Goal: Information Seeking & Learning: Learn about a topic

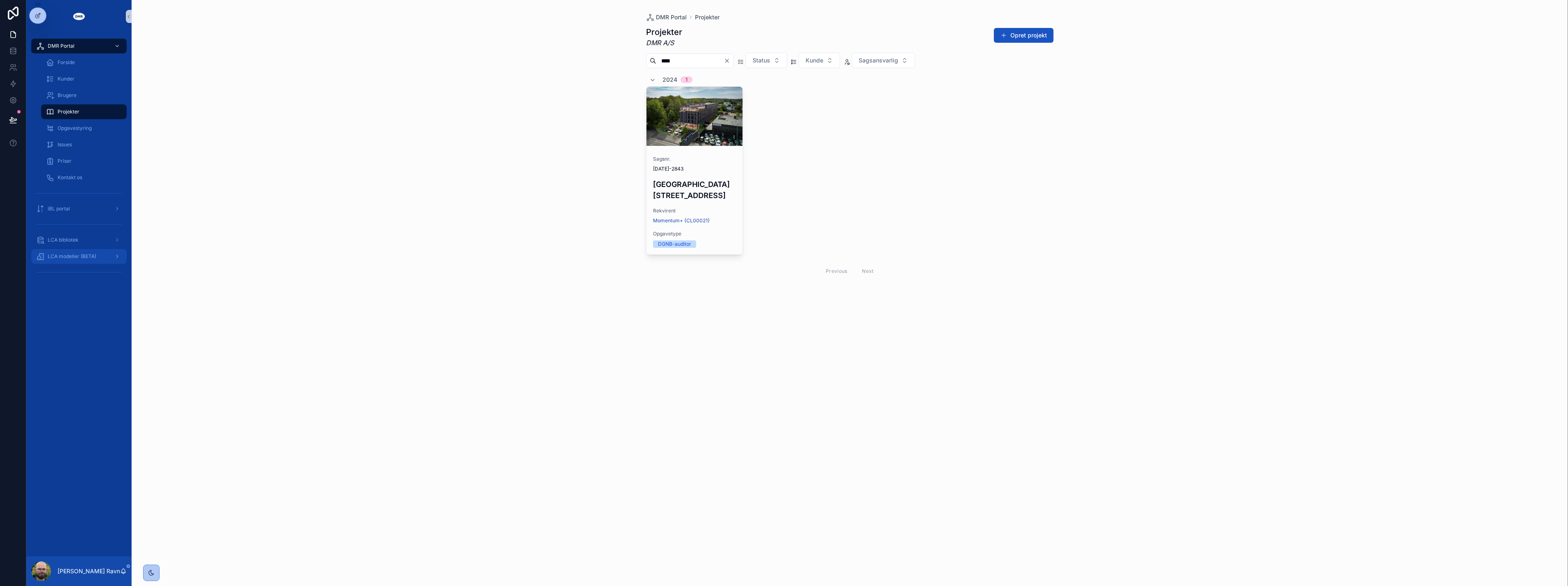
click at [94, 254] on span "LCA modeller (BETA)" at bounding box center [72, 256] width 49 height 7
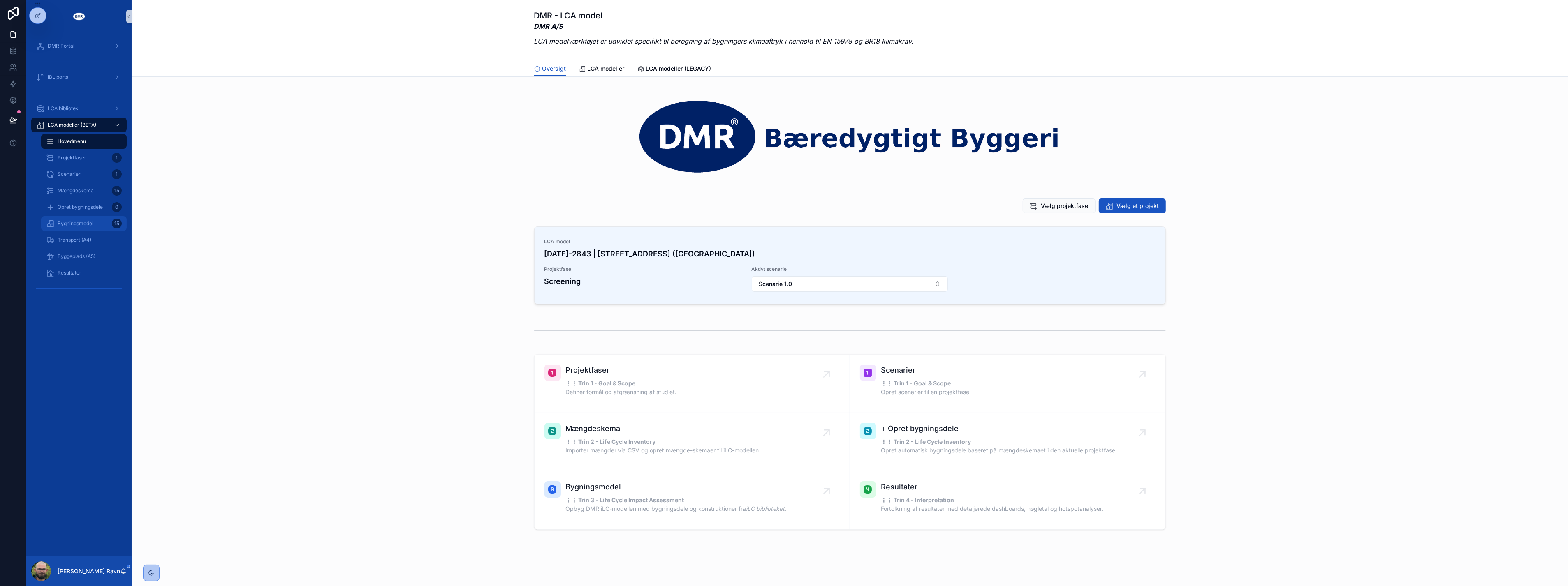
click at [85, 219] on div "Bygningsmodel 15" at bounding box center [84, 224] width 75 height 13
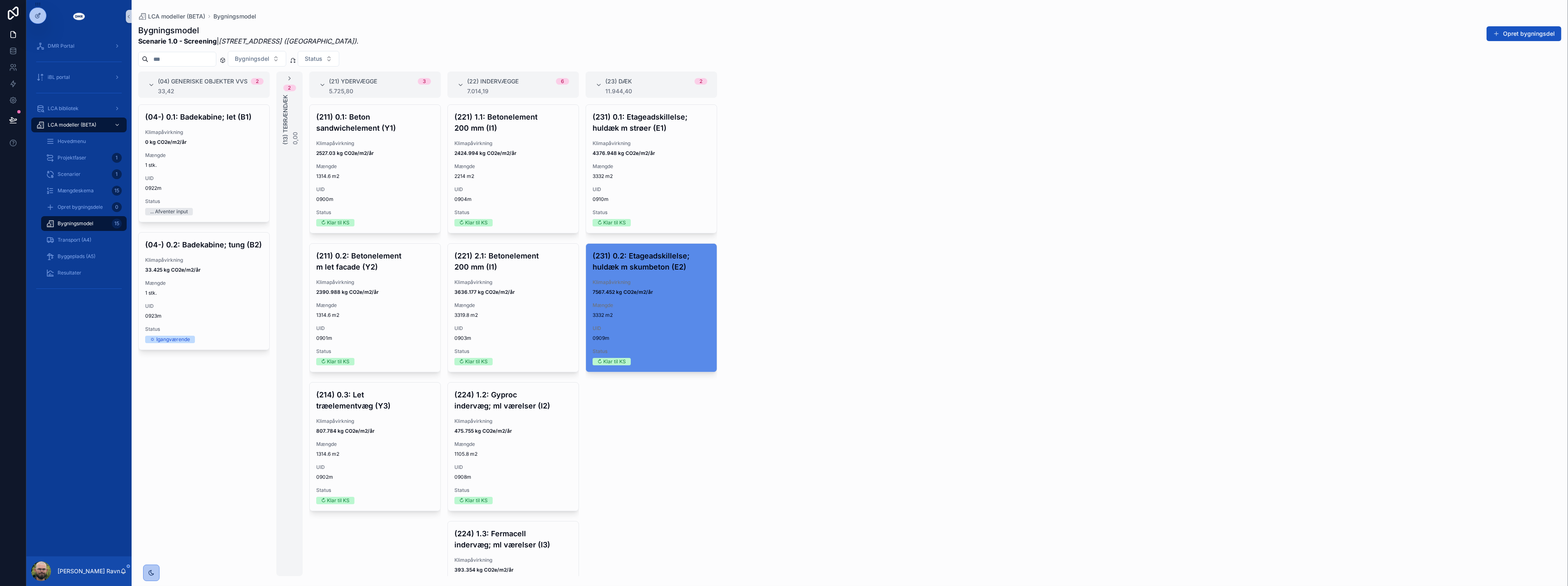
click at [749, 503] on div "(04) Generiske objekter VVS 2 33,42 (04-) 0.1: Badekabine; let (B1) Klimapåvirk…" at bounding box center [850, 324] width 1437 height 505
click at [749, 457] on div "(04) Generiske objekter VVS 2 33,42 (04-) 0.1: Badekabine; let (B1) Klimapåvirk…" at bounding box center [850, 324] width 1437 height 505
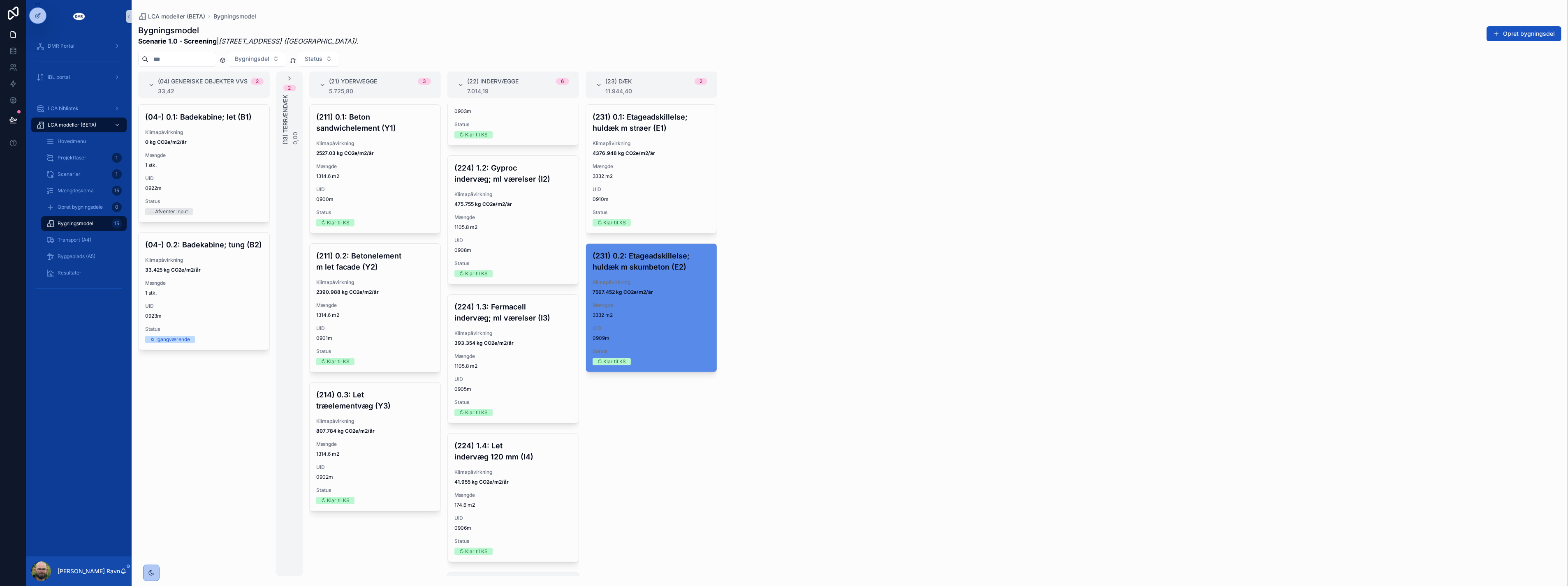
scroll to position [39, 0]
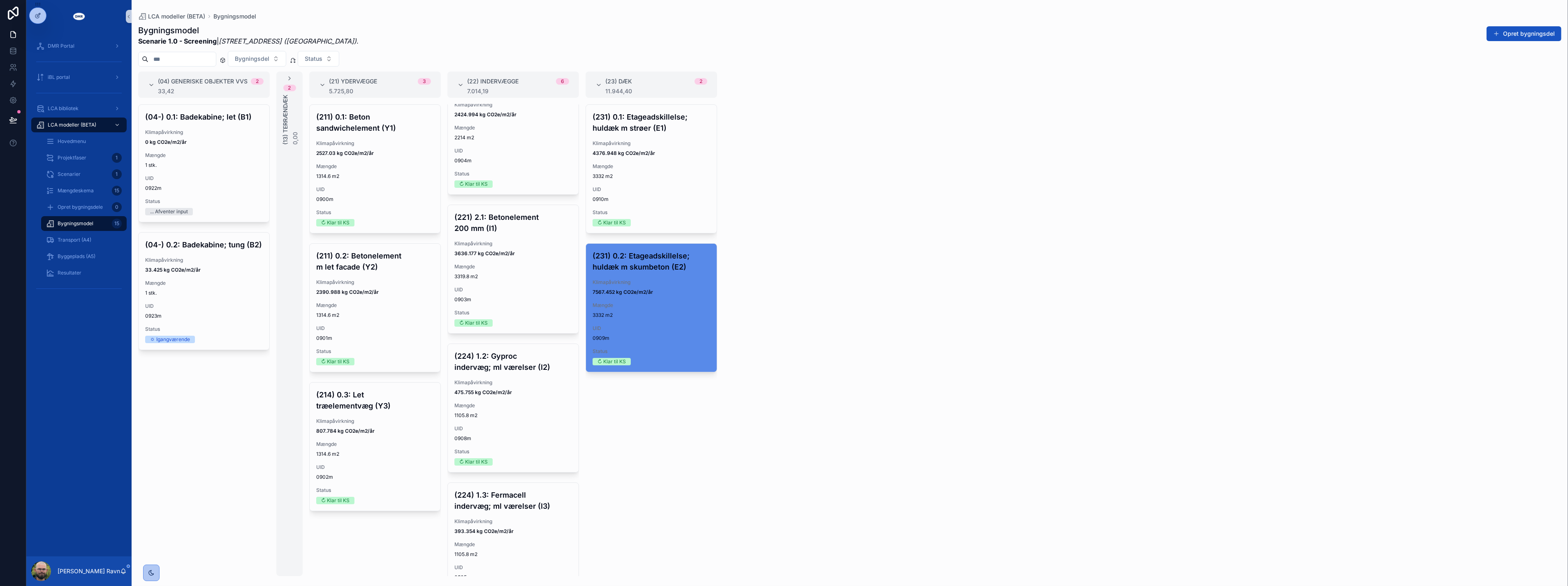
click at [675, 495] on div "(231) 0.1: Etageadskillelse; huldæk m strøer (E1) Klimapåvirkning 4376.948 kg C…" at bounding box center [651, 341] width 131 height 472
click at [84, 44] on div "DMR Portal" at bounding box center [79, 46] width 86 height 13
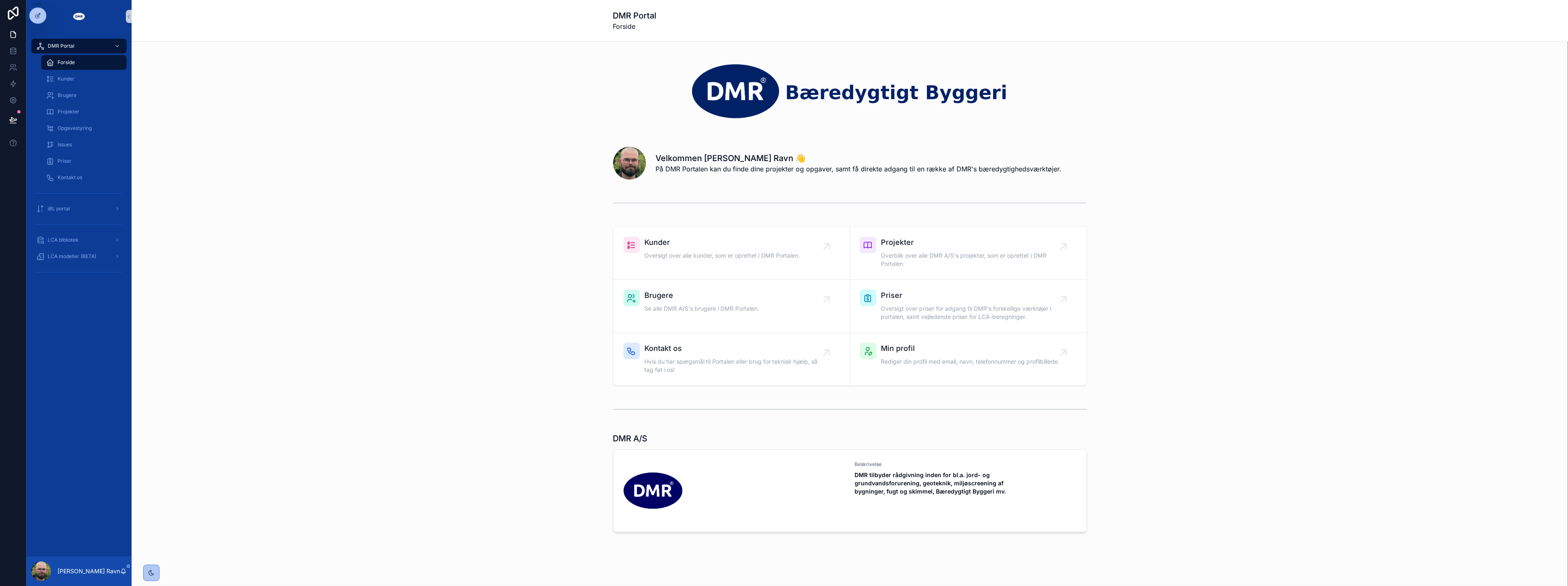
click at [261, 211] on div "scrollable content" at bounding box center [850, 203] width 1423 height 27
click at [220, 225] on div "Kunder Oversigt over alle kunder, som er oprettet i DMR Portalen. Projekter Ove…" at bounding box center [850, 306] width 1423 height 166
click at [71, 235] on div "LCA bibliotek" at bounding box center [79, 240] width 86 height 13
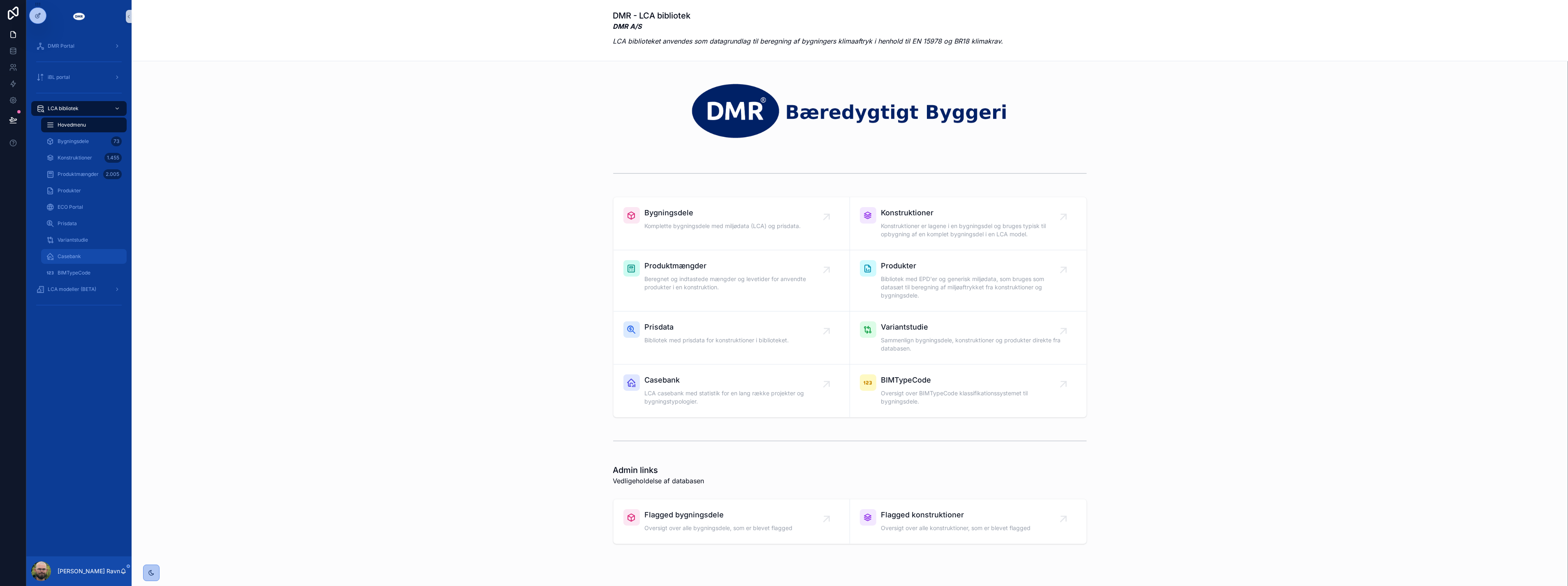
click at [71, 253] on span "Casebank" at bounding box center [69, 256] width 24 height 7
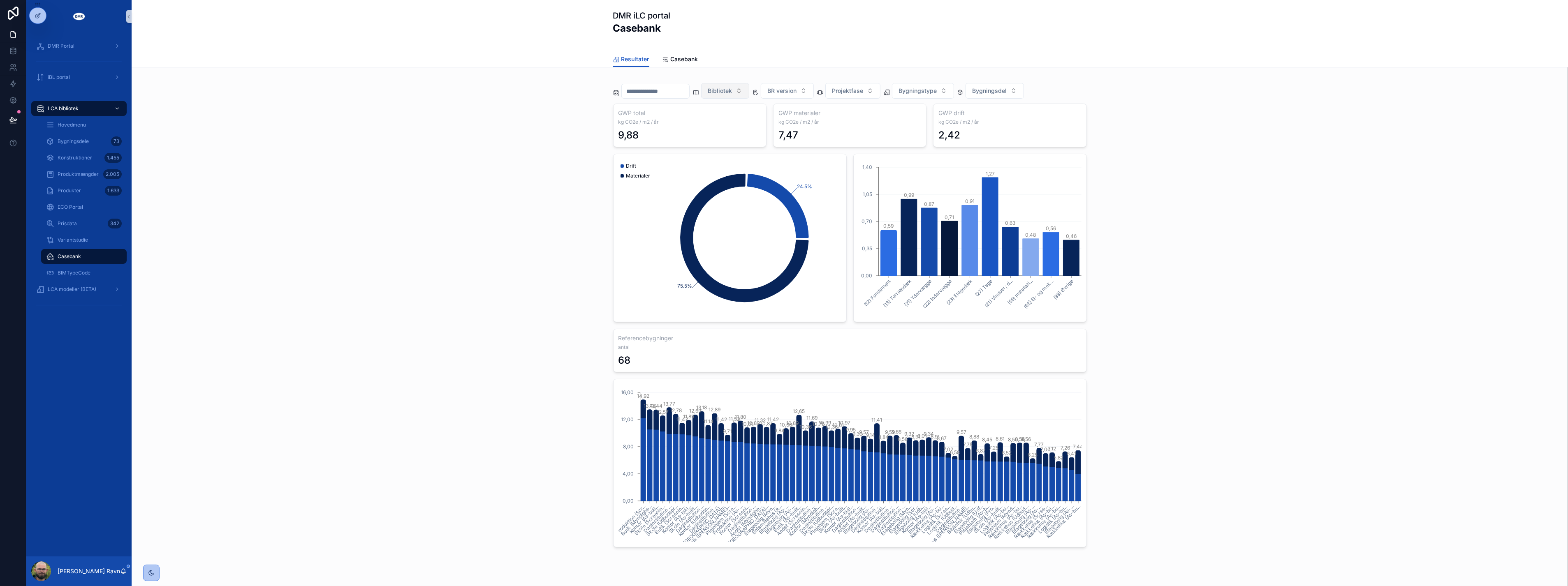
click at [729, 92] on span "Bibliotek" at bounding box center [720, 91] width 24 height 9
click at [595, 104] on div "Bibliotek BR version Projektfase Bygningstype Bygningsdel GWP total kg CO2e / m…" at bounding box center [850, 313] width 1423 height 477
click at [1024, 92] on button "Bygningsdel" at bounding box center [995, 91] width 58 height 16
click at [953, 91] on button "Bygningstype" at bounding box center [923, 91] width 62 height 16
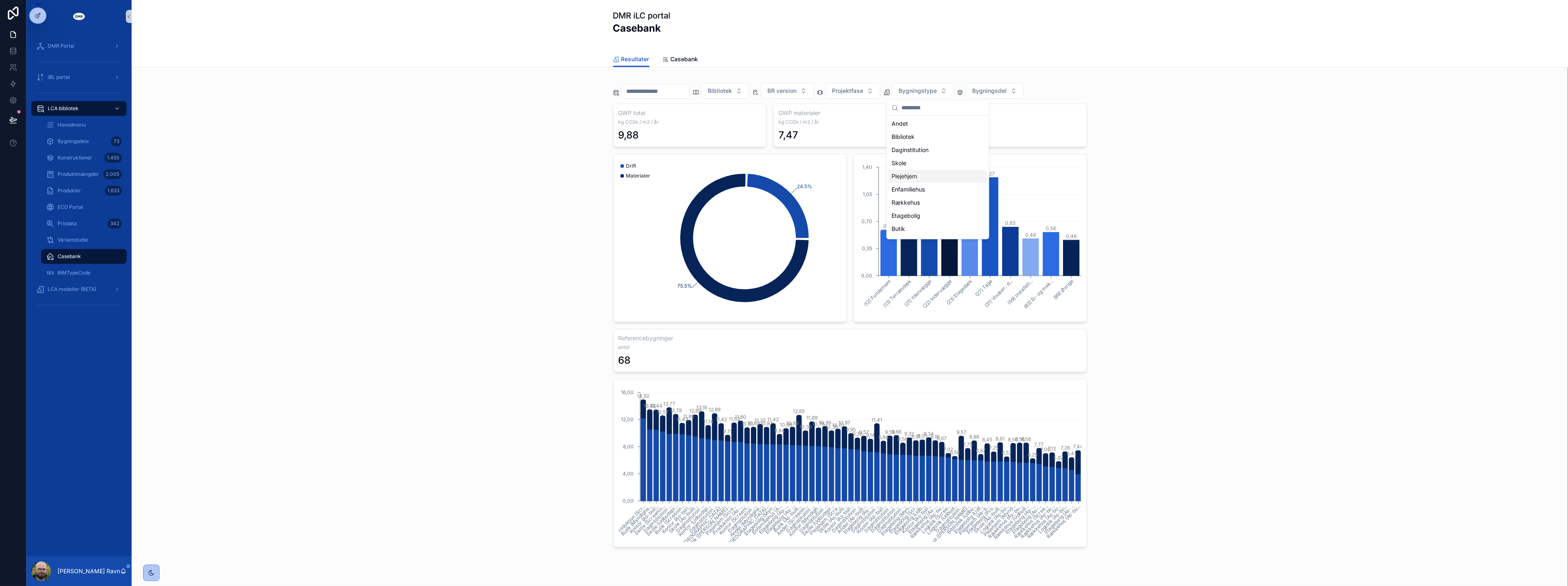
scroll to position [38, 0]
click at [586, 206] on div "Bibliotek BR version Projektfase Bygningstype Bygningsdel GWP total kg CO2e / m…" at bounding box center [850, 313] width 1423 height 477
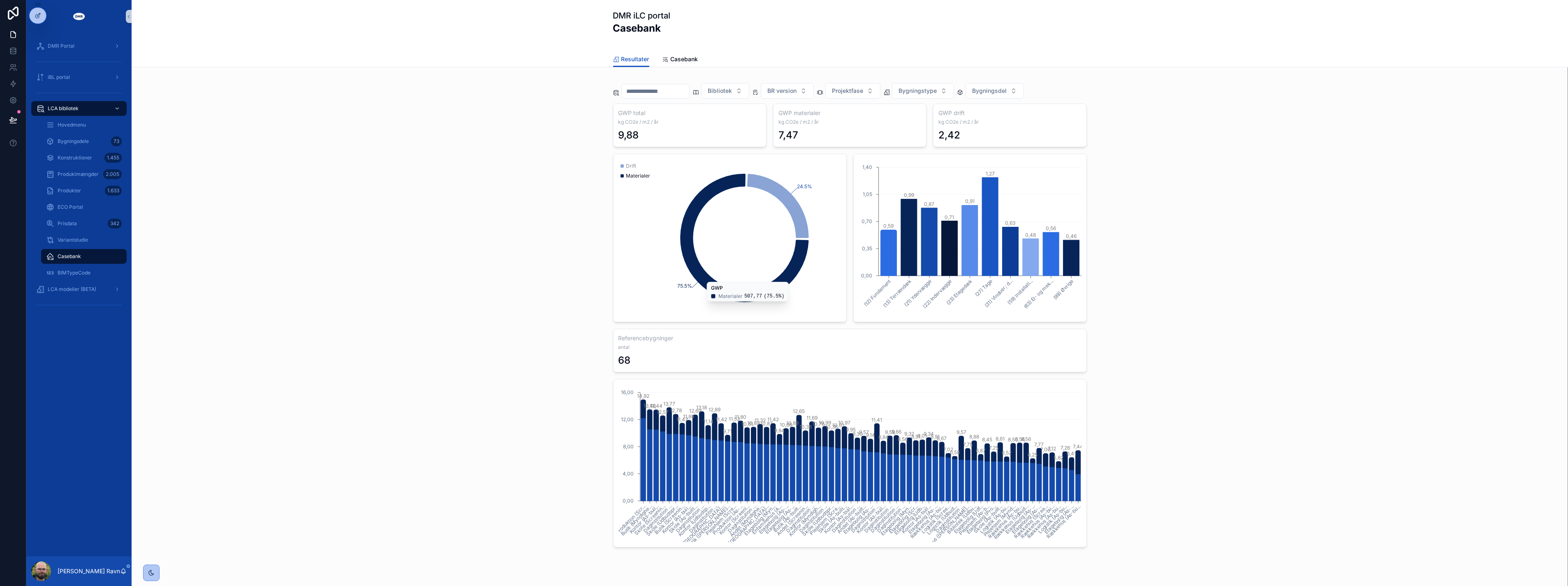
click at [561, 107] on div "Bibliotek BR version Projektfase Bygningstype Bygningsdel GWP total kg CO2e / m…" at bounding box center [850, 313] width 1423 height 477
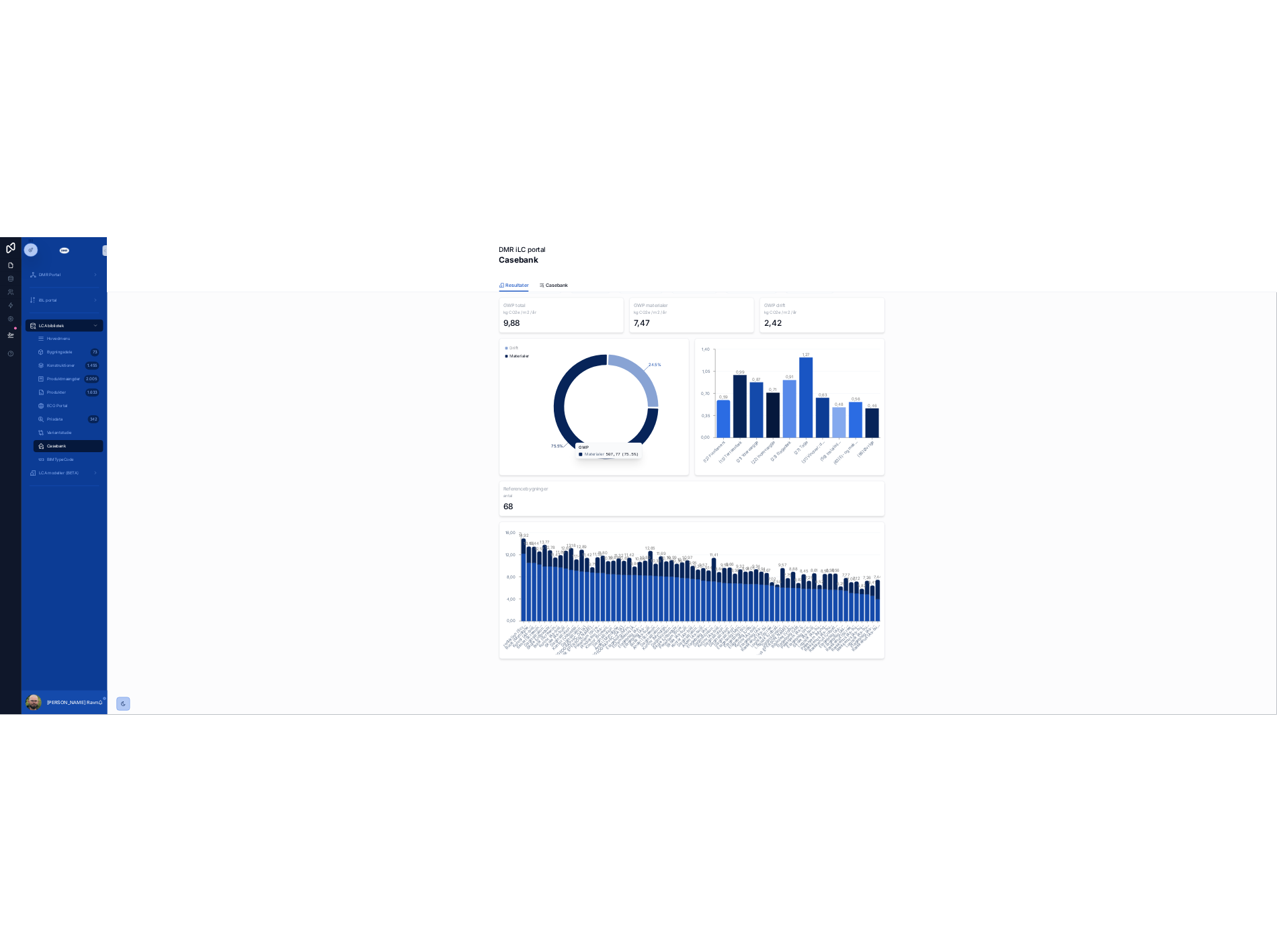
scroll to position [0, 0]
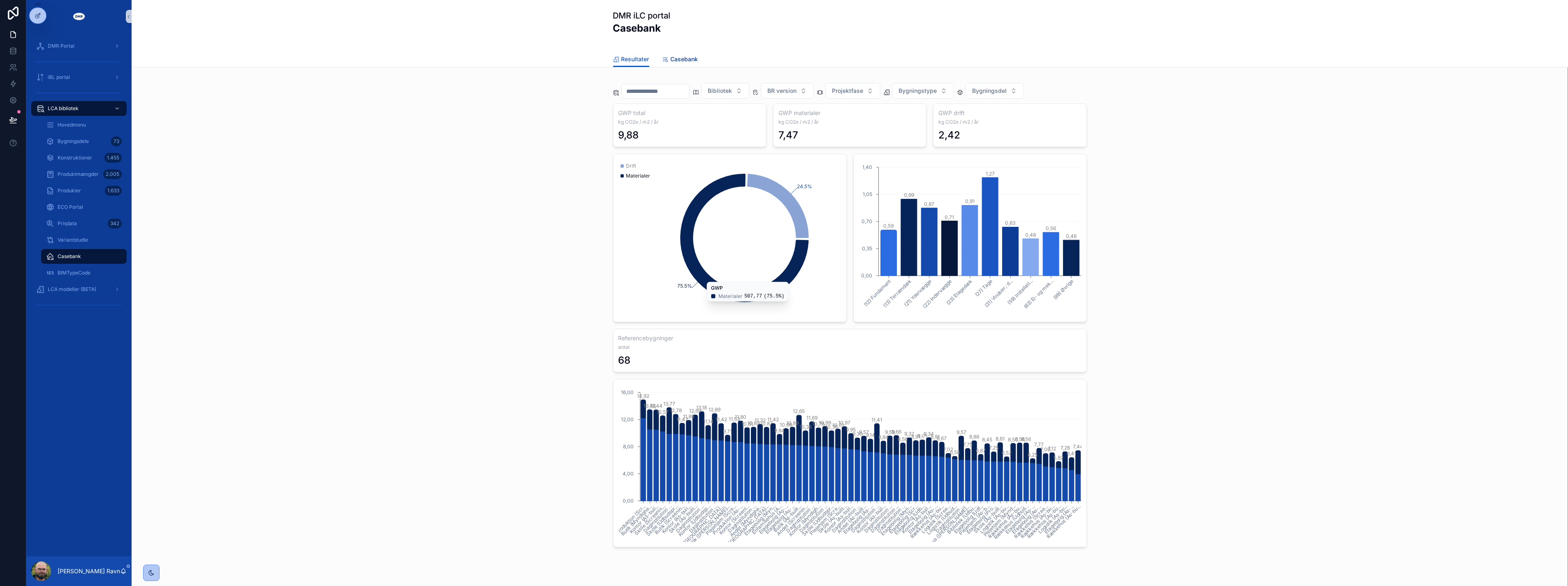
click at [671, 57] on span "Casebank" at bounding box center [684, 60] width 27 height 9
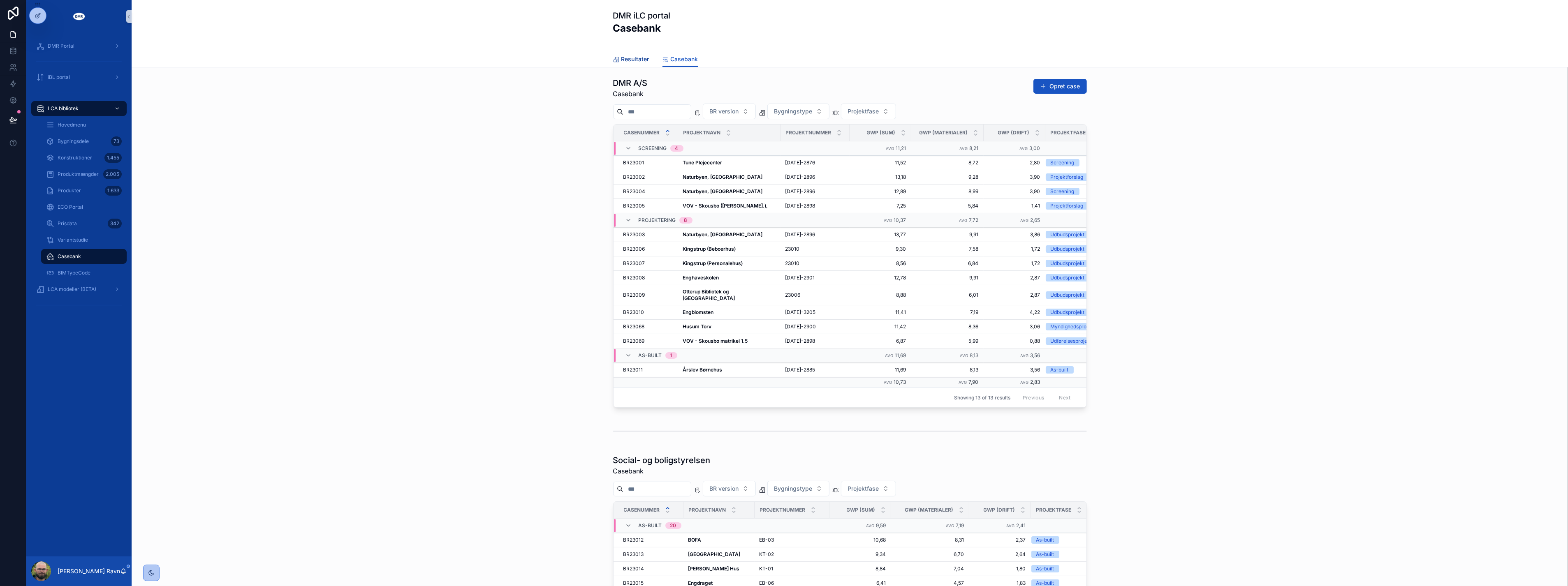
click at [643, 56] on span "Resultater" at bounding box center [635, 60] width 28 height 9
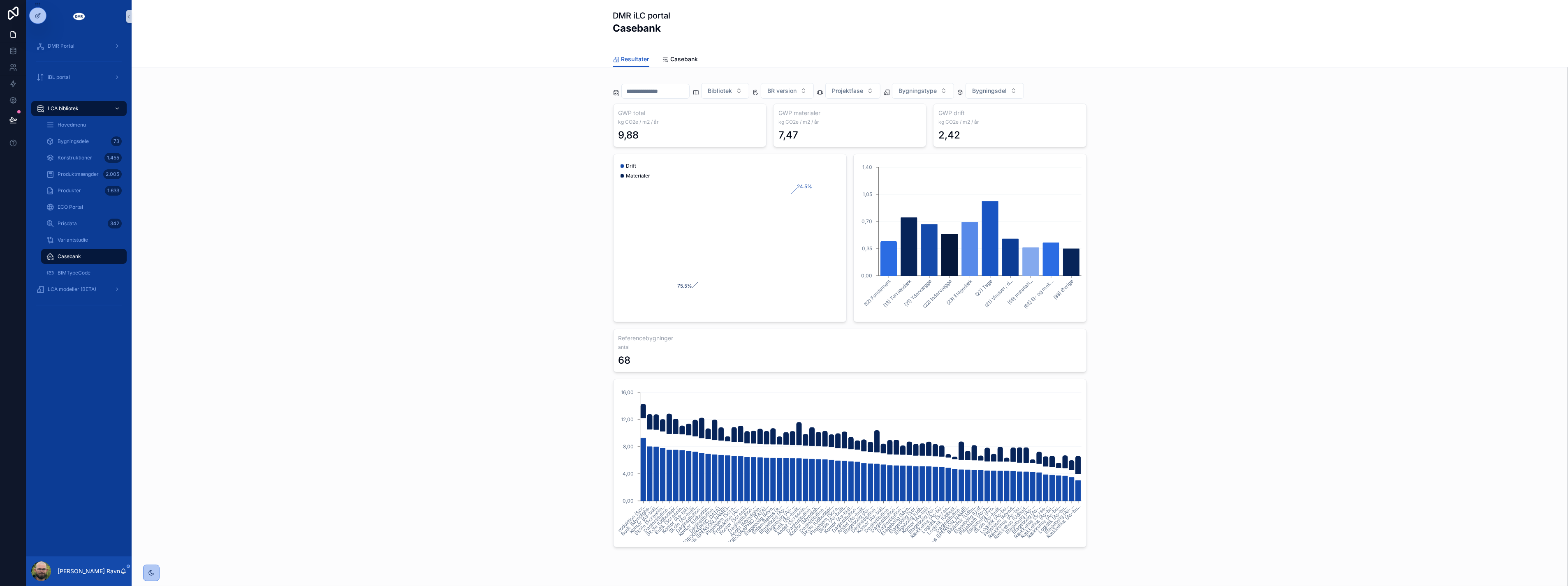
drag, startPoint x: 643, startPoint y: 56, endPoint x: 458, endPoint y: 145, distance: 205.3
click at [458, 145] on div "Bibliotek BR version Projektfase Bygningstype Bygningsdel GWP total kg CO2e / m…" at bounding box center [850, 313] width 1423 height 477
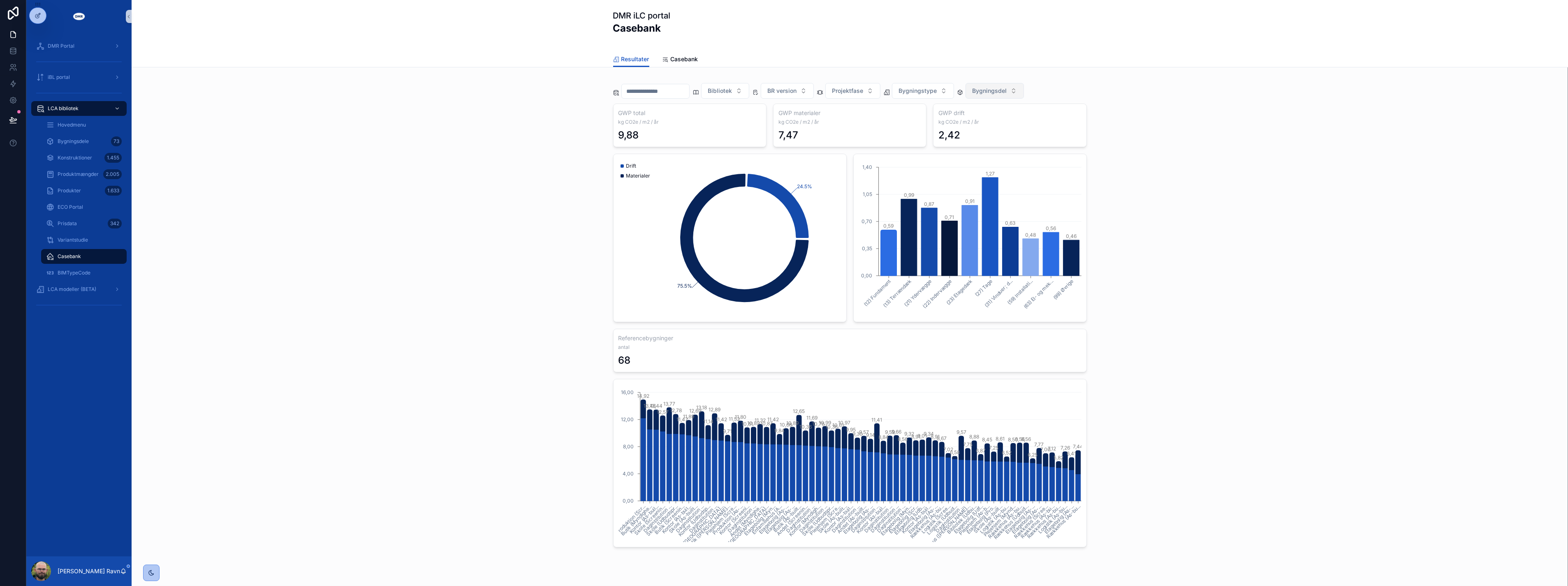
click at [1007, 89] on span "Bygningsdel" at bounding box center [990, 91] width 35 height 9
click at [993, 150] on div "(21) Ydervægge" at bounding box center [1009, 150] width 99 height 13
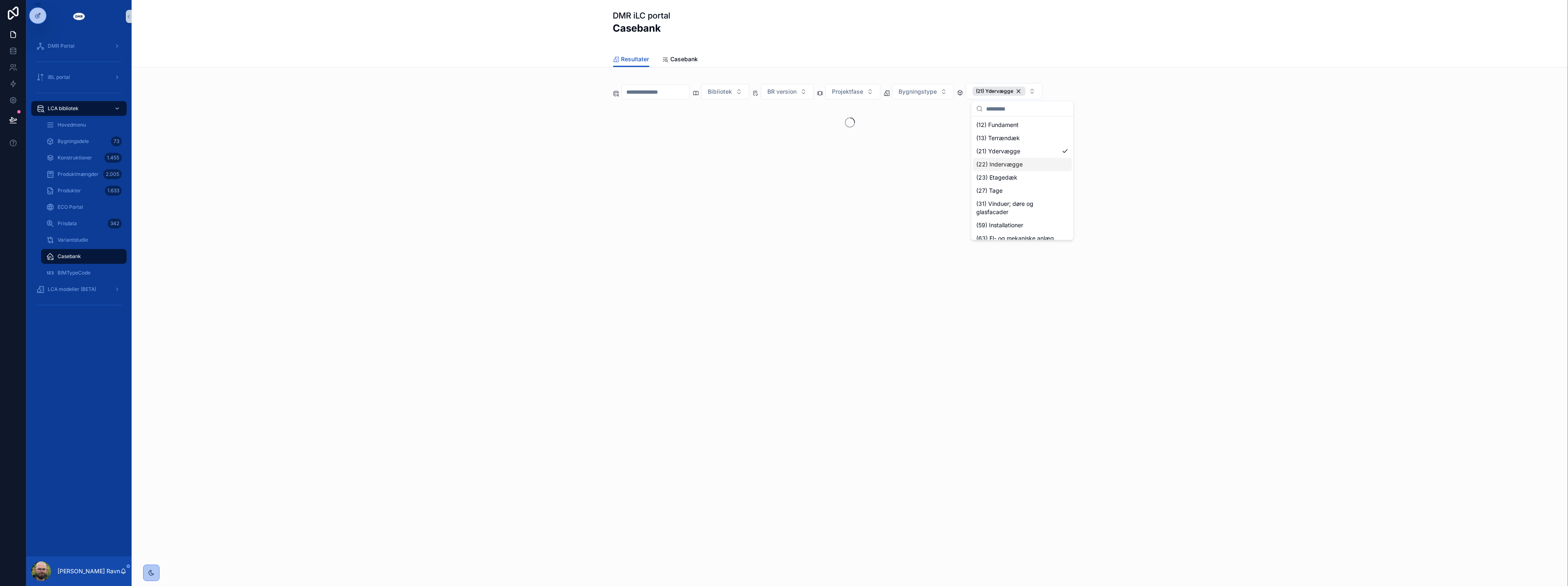
click at [1139, 187] on div "Bibliotek BR version Projektfase Bygningstype (21) Ydervægge" at bounding box center [850, 132] width 1437 height 129
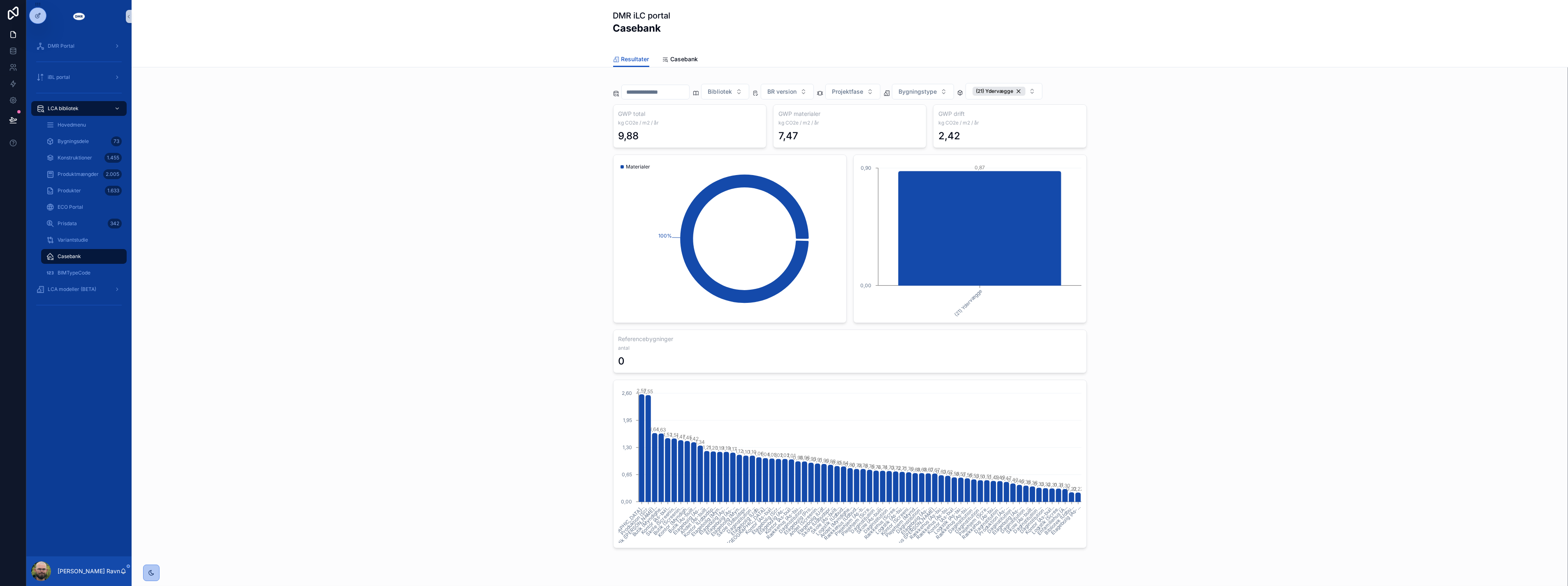
drag, startPoint x: 450, startPoint y: 168, endPoint x: 458, endPoint y: 169, distance: 8.1
click at [450, 169] on div "Bibliotek BR version Projektfase Bygningstype (21) Ydervægge GWP total kg CO2e …" at bounding box center [850, 313] width 1423 height 478
click at [460, 170] on div "Bibliotek BR version Projektfase Bygningstype (21) Ydervægge GWP total kg CO2e …" at bounding box center [850, 313] width 1423 height 478
click at [383, 203] on div "Bibliotek BR version Projektfase Bygningstype (21) Ydervægge GWP total kg CO2e …" at bounding box center [850, 313] width 1423 height 478
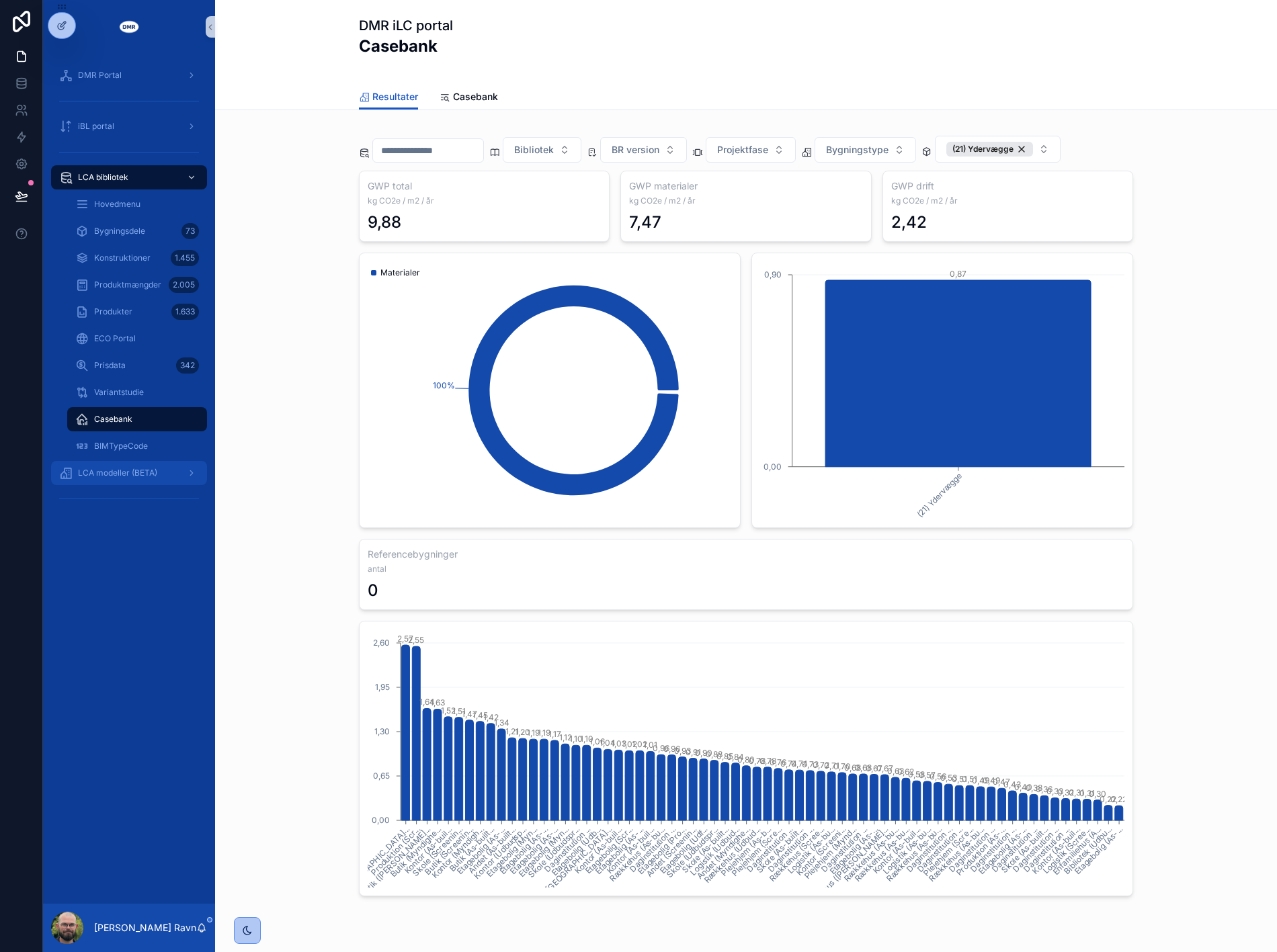
click at [125, 471] on span "LCA modeller (BETA)" at bounding box center [117, 473] width 80 height 11
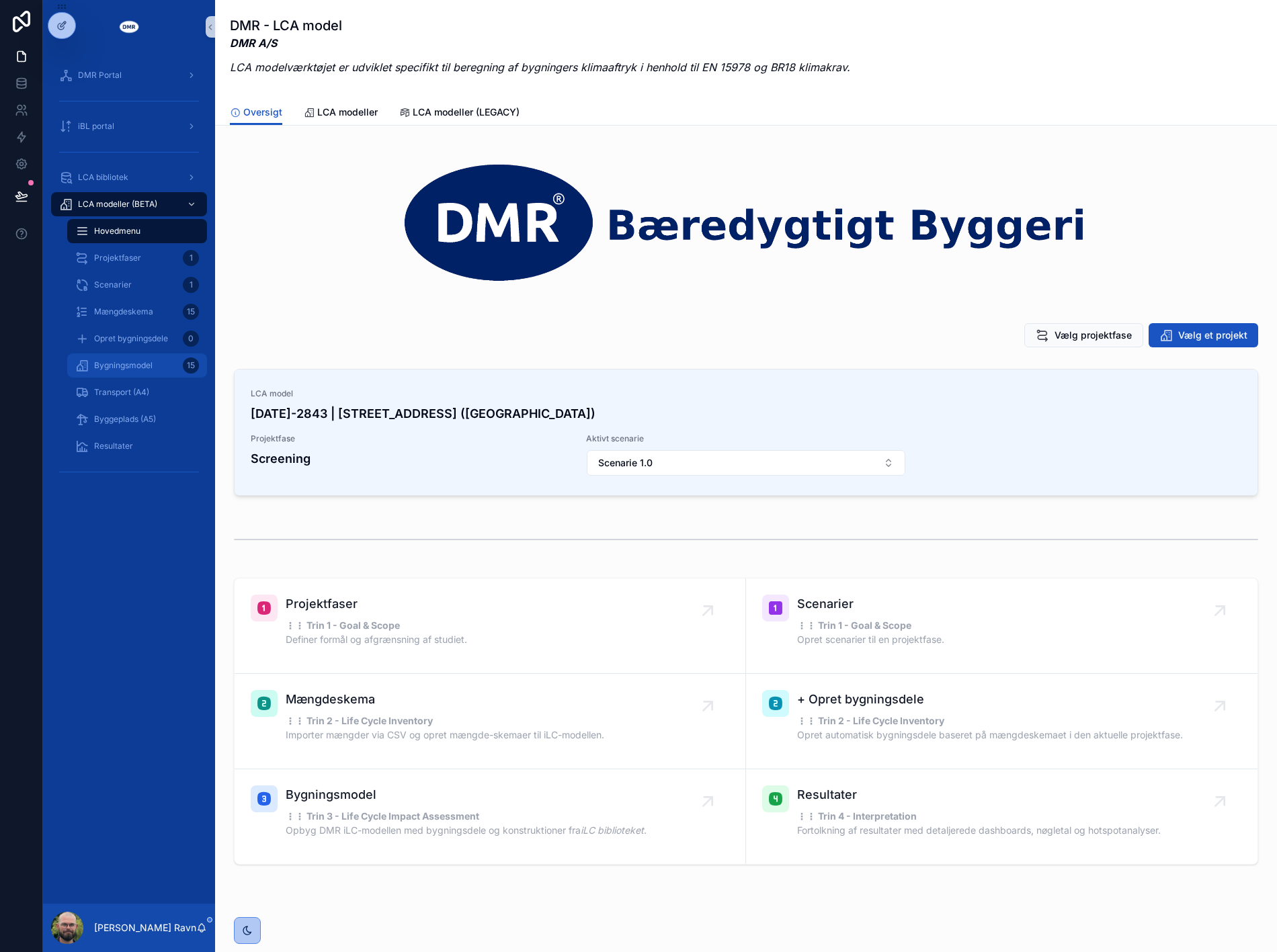
click at [121, 368] on span "Bygningsmodel" at bounding box center [123, 365] width 59 height 11
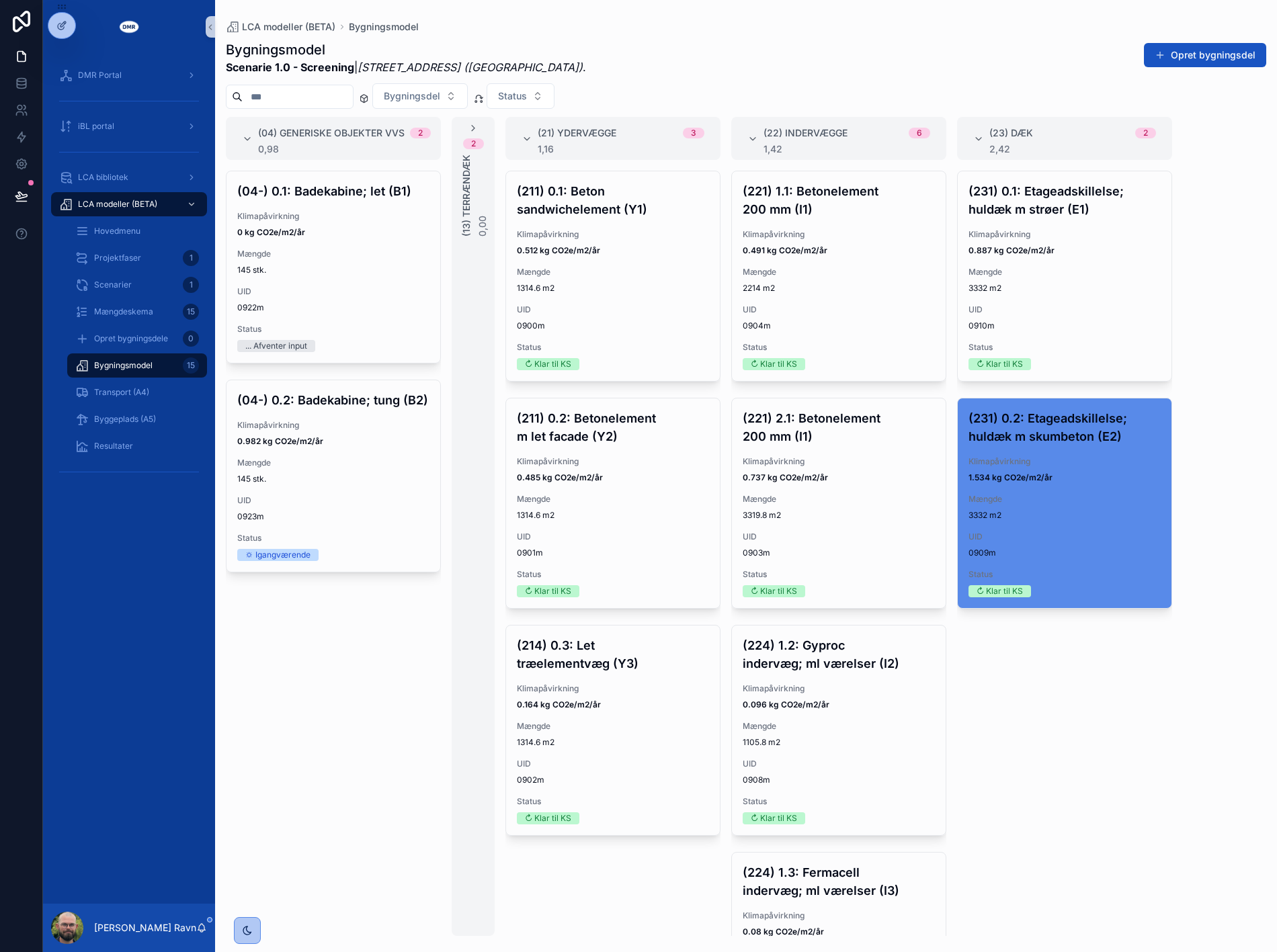
click at [1240, 244] on div "(04) Generiske objekter VVS 2 0,98 (04-) 0.1: Badekabine; let (B1) Klimapåvirkn…" at bounding box center [745, 527] width 1061 height 820
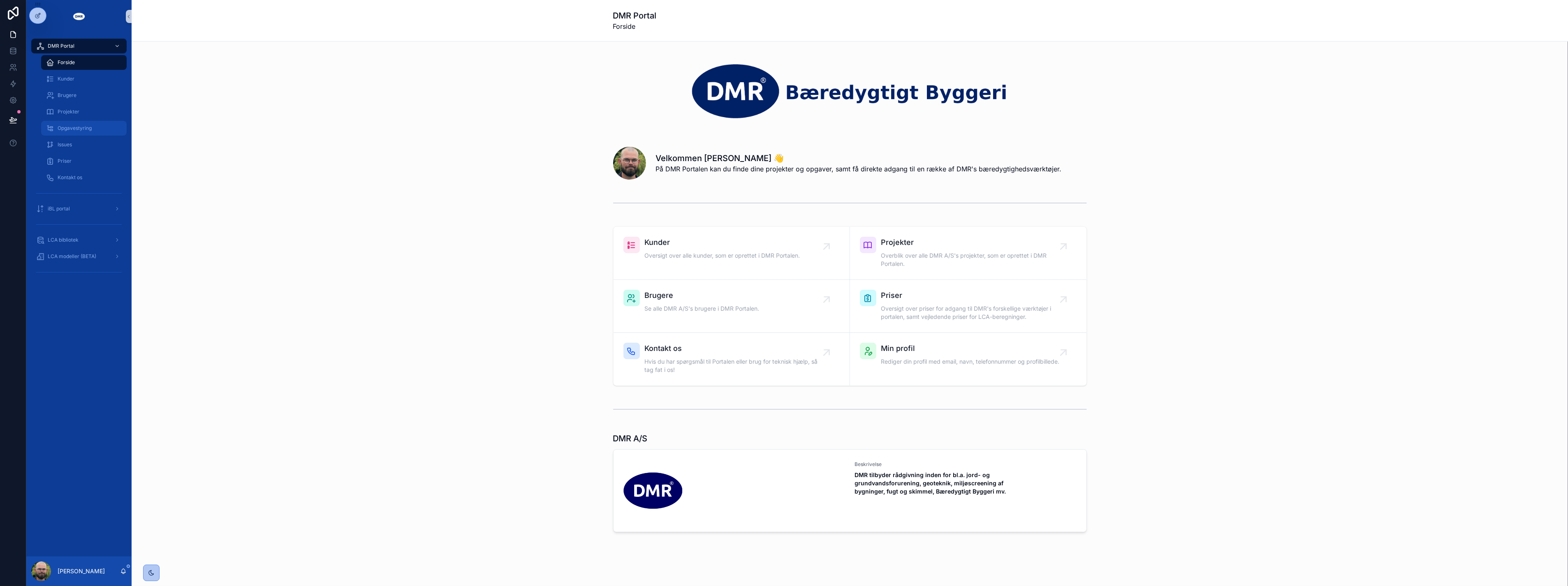
drag, startPoint x: 87, startPoint y: 128, endPoint x: 91, endPoint y: 129, distance: 4.1
click at [87, 128] on span "Opgavestyring" at bounding box center [75, 128] width 34 height 7
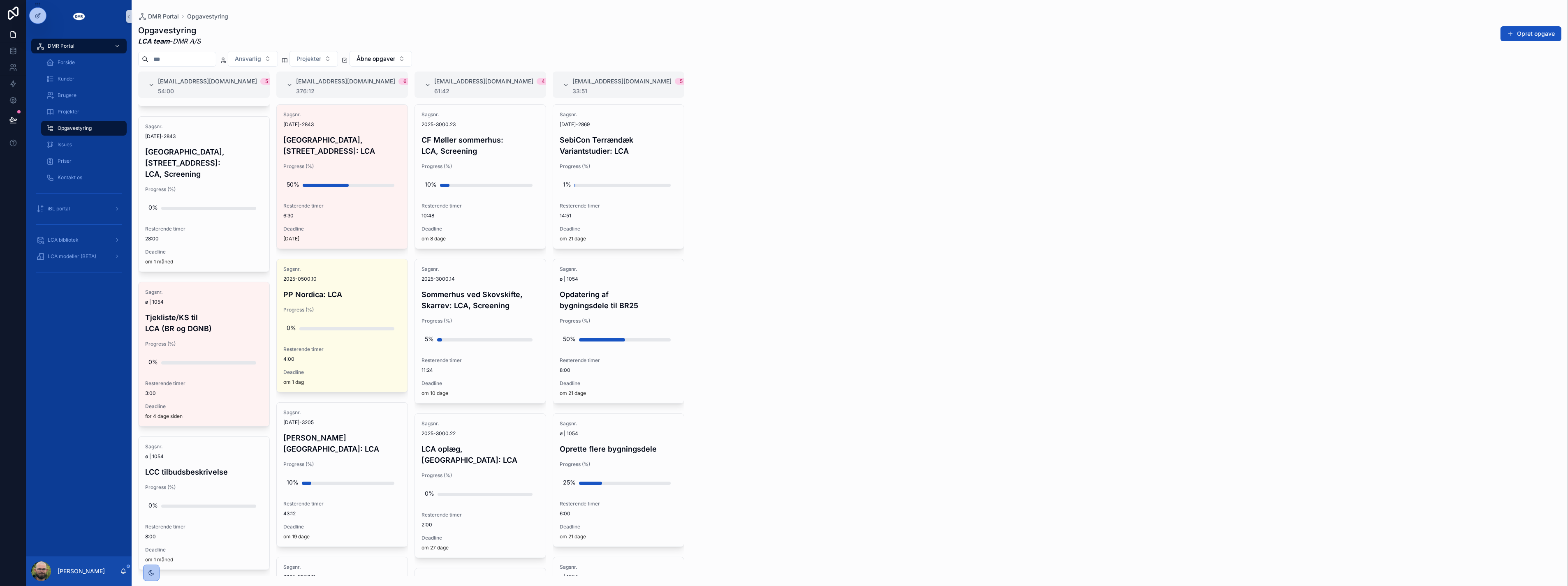
click at [895, 392] on div "[EMAIL_ADDRESS][DOMAIN_NAME] 5 54:00 Sagsnr. 2025-900.033 LCA betragtning for l…" at bounding box center [850, 324] width 1437 height 505
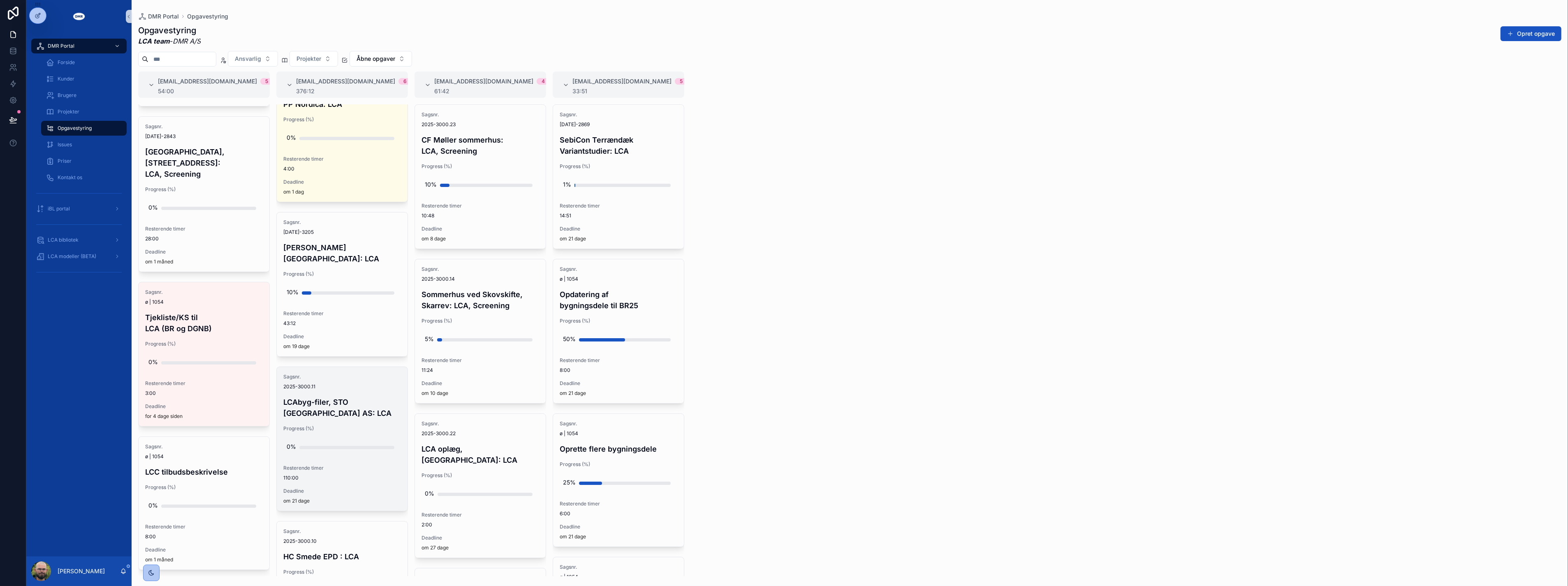
scroll to position [228, 0]
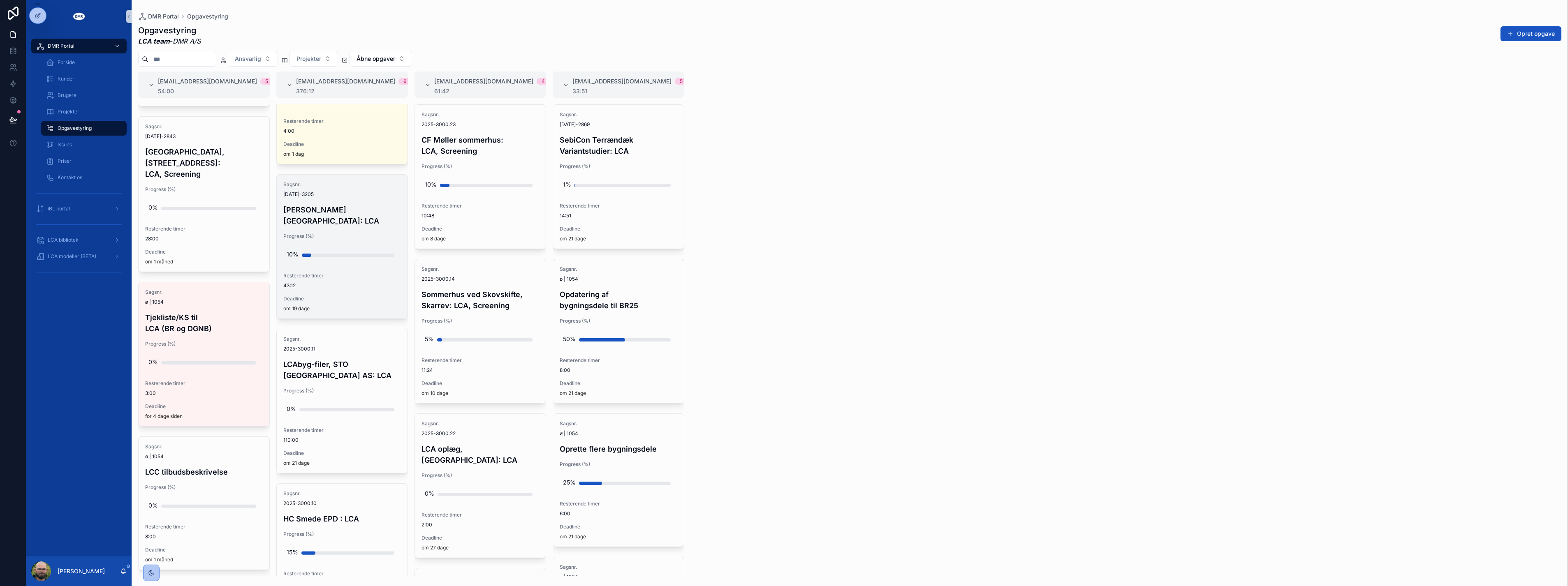
click at [341, 305] on div "om 19 dage" at bounding box center [341, 309] width 117 height 7
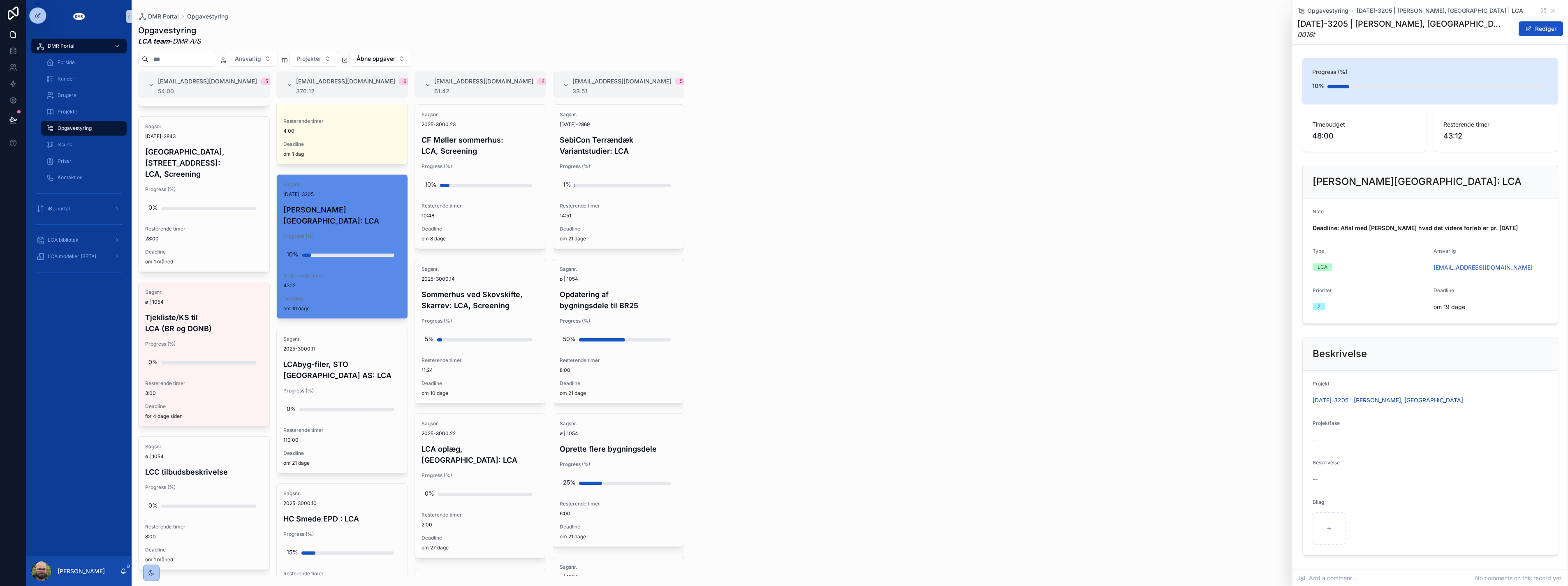
click at [931, 298] on div "[EMAIL_ADDRESS][DOMAIN_NAME] 5 54:00 Sagsnr. 2025-900.033 LCA betragtning for l…" at bounding box center [850, 324] width 1437 height 505
click at [338, 414] on div "Sagsnr. 2025-3000.11 LCAbyg-filer, STO [GEOGRAPHIC_DATA] AS: LCA Progress (%) 0…" at bounding box center [342, 401] width 131 height 144
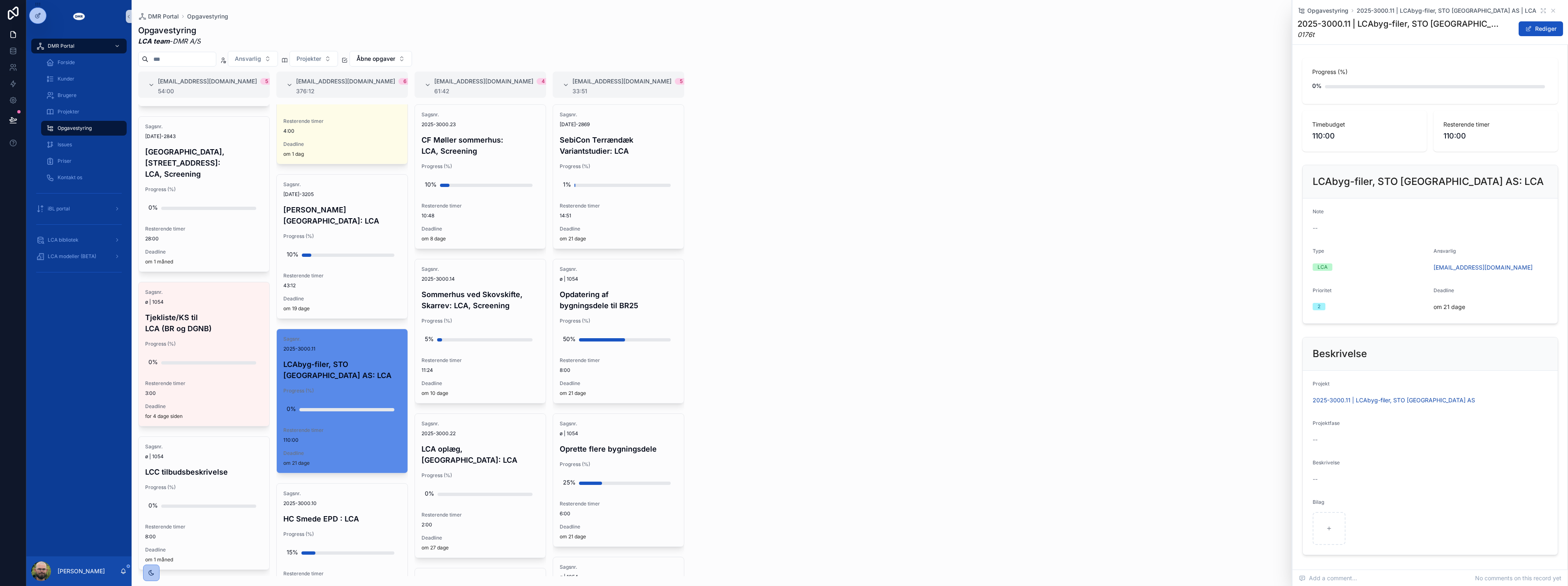
click at [105, 365] on div "DMR Portal Forside Kunder Brugere Projekter Opgavestyring Issues Priser Kontakt…" at bounding box center [79, 295] width 105 height 524
click at [881, 381] on div "[EMAIL_ADDRESS][DOMAIN_NAME] 5 54:00 Sagsnr. 2025-900.033 LCA betragtning for l…" at bounding box center [850, 324] width 1437 height 505
click at [998, 264] on div "[EMAIL_ADDRESS][DOMAIN_NAME] 5 54:00 Sagsnr. 2025-900.033 LCA betragtning for l…" at bounding box center [850, 324] width 1437 height 505
click at [80, 260] on div "LCA modeller (BETA)" at bounding box center [79, 257] width 86 height 13
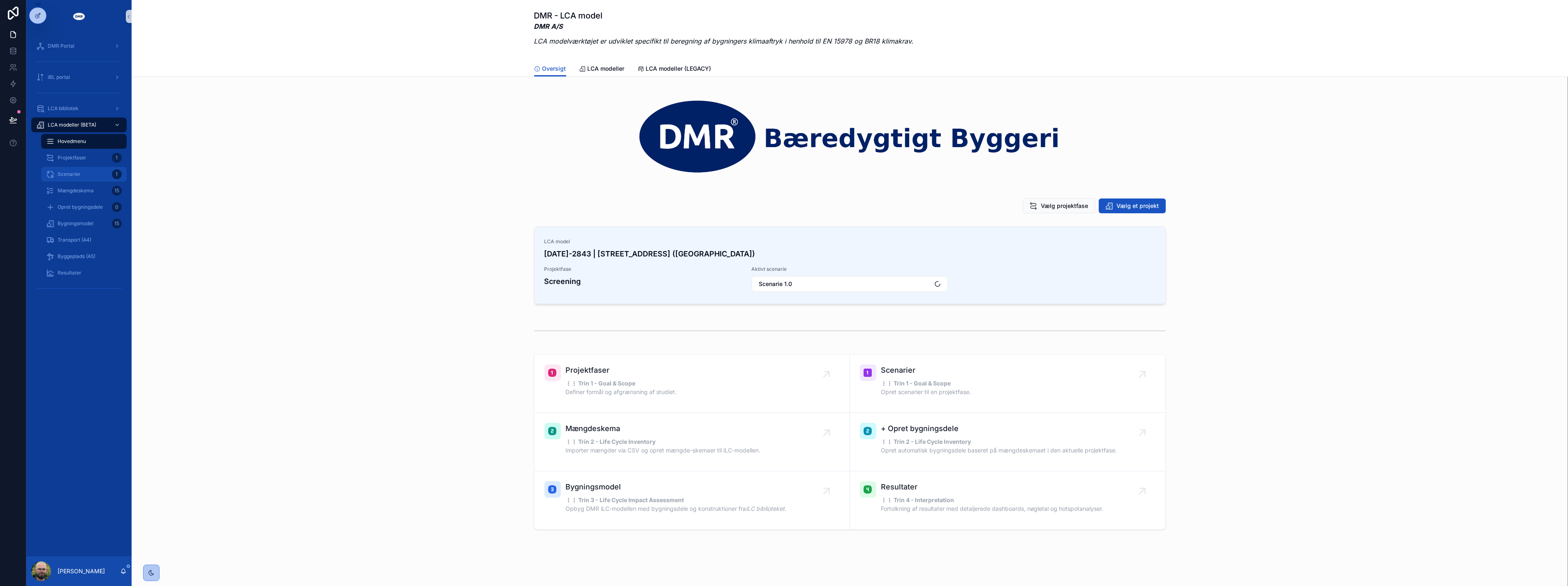
click at [71, 178] on div "Scenarier 1" at bounding box center [84, 175] width 75 height 13
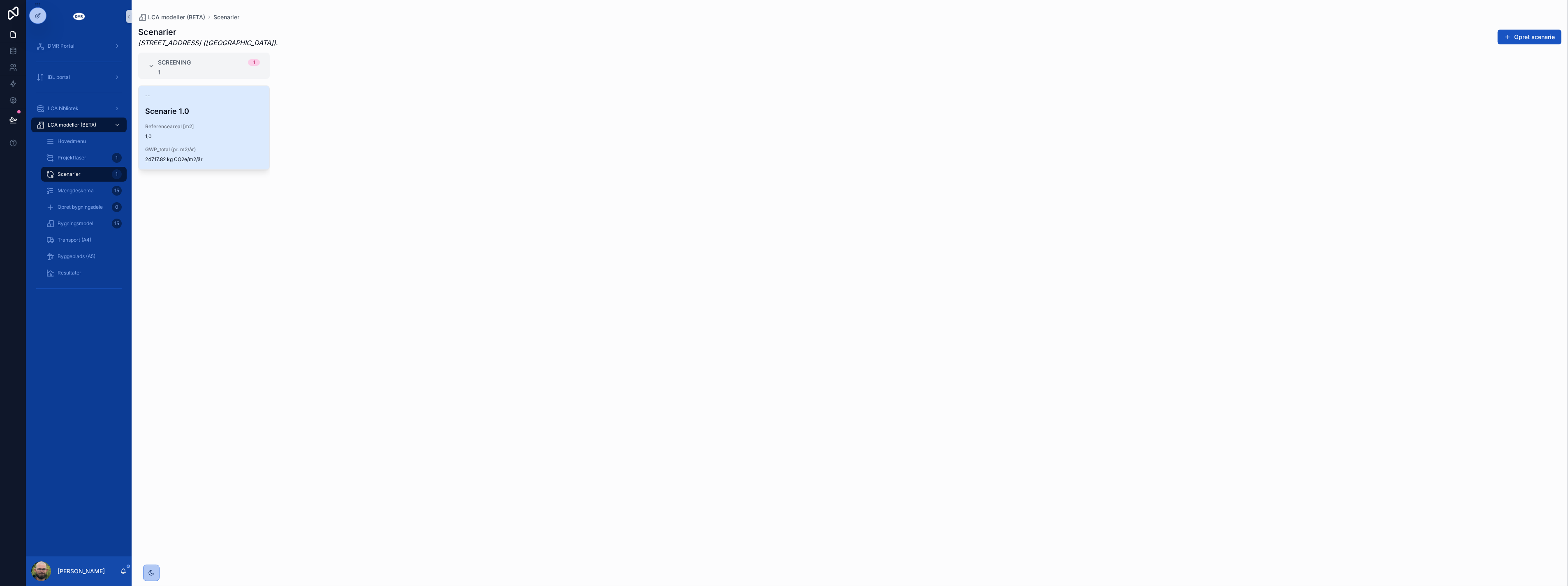
click at [212, 147] on span "GWP_total (pr. m2/år)" at bounding box center [203, 150] width 117 height 7
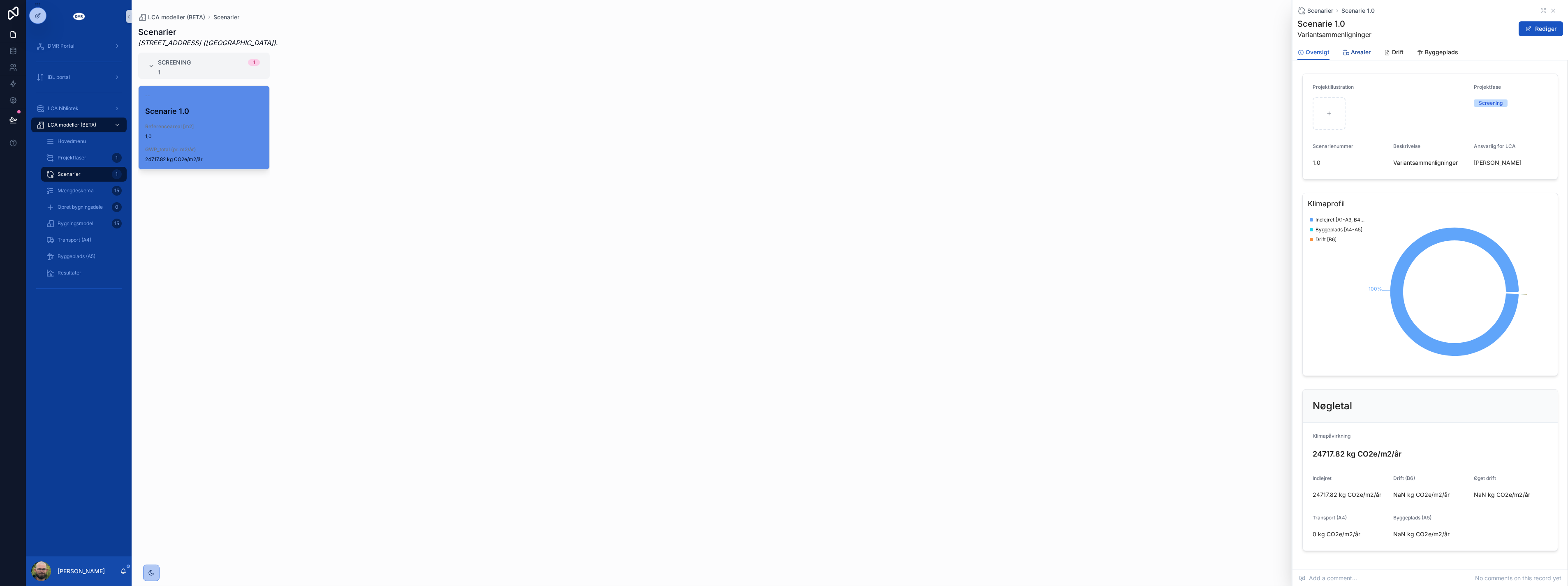
click at [1362, 54] on span "Arealer" at bounding box center [1360, 52] width 19 height 9
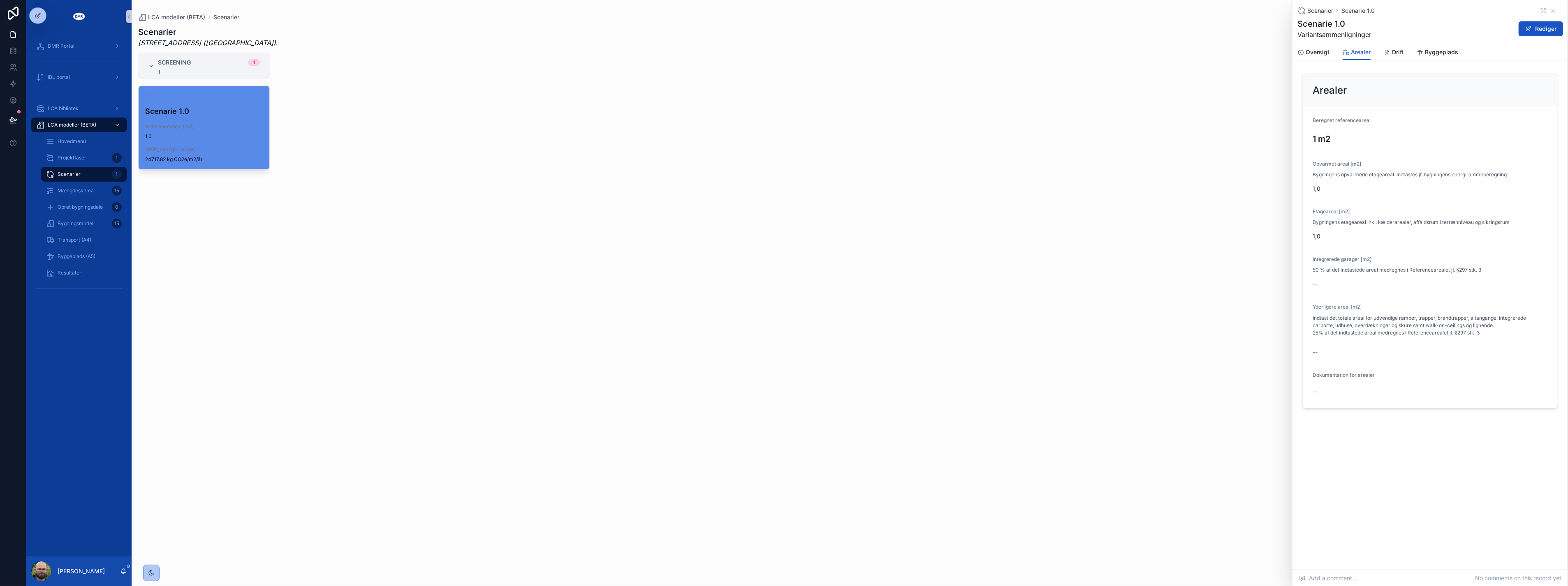
drag, startPoint x: 1544, startPoint y: 34, endPoint x: 1542, endPoint y: 44, distance: 10.2
click at [1544, 34] on button "Rediger" at bounding box center [1541, 29] width 44 height 15
click at [1359, 190] on input "***" at bounding box center [1430, 189] width 234 height 12
drag, startPoint x: 1359, startPoint y: 190, endPoint x: 1301, endPoint y: 184, distance: 58.3
click at [1303, 184] on form "Beregnet referenceareal 1 m2 Opvarmet areal [m2] Bygningens opvarmede etagearea…" at bounding box center [1430, 271] width 255 height 327
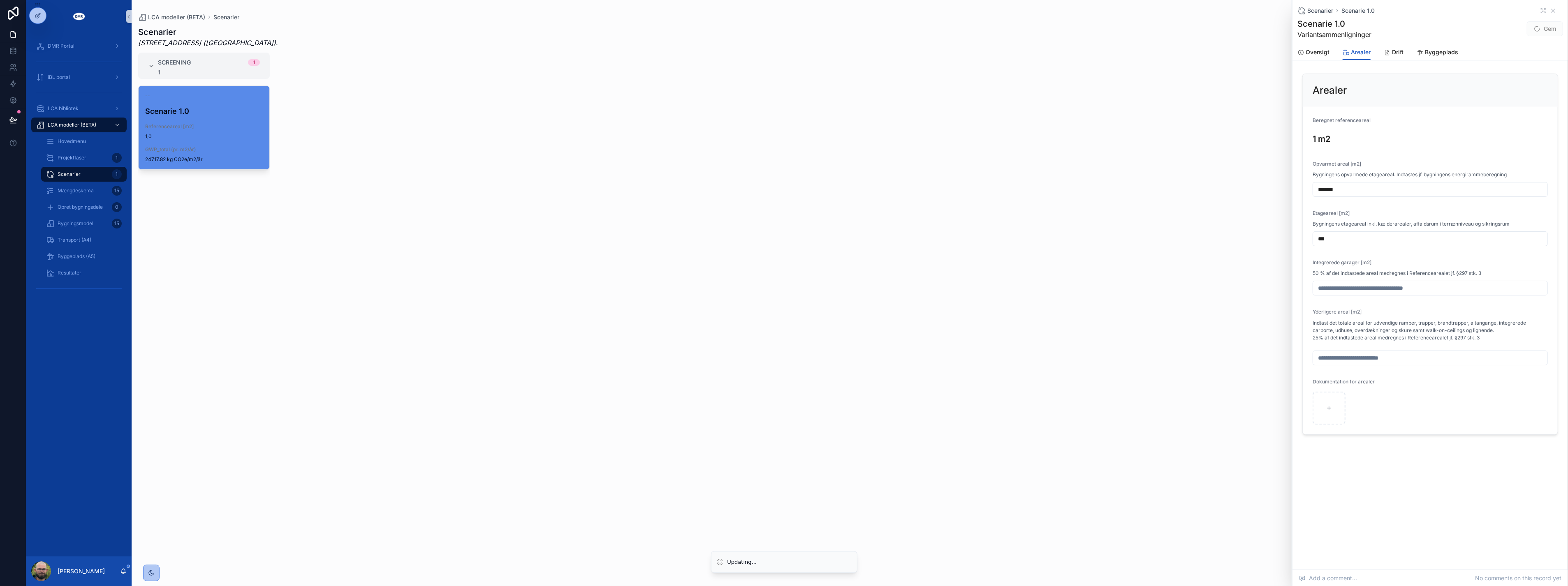
type input "*******"
click at [1323, 415] on div "scrollable content" at bounding box center [1329, 408] width 33 height 33
type input "**********"
click at [1539, 33] on button "Gem" at bounding box center [1544, 29] width 36 height 15
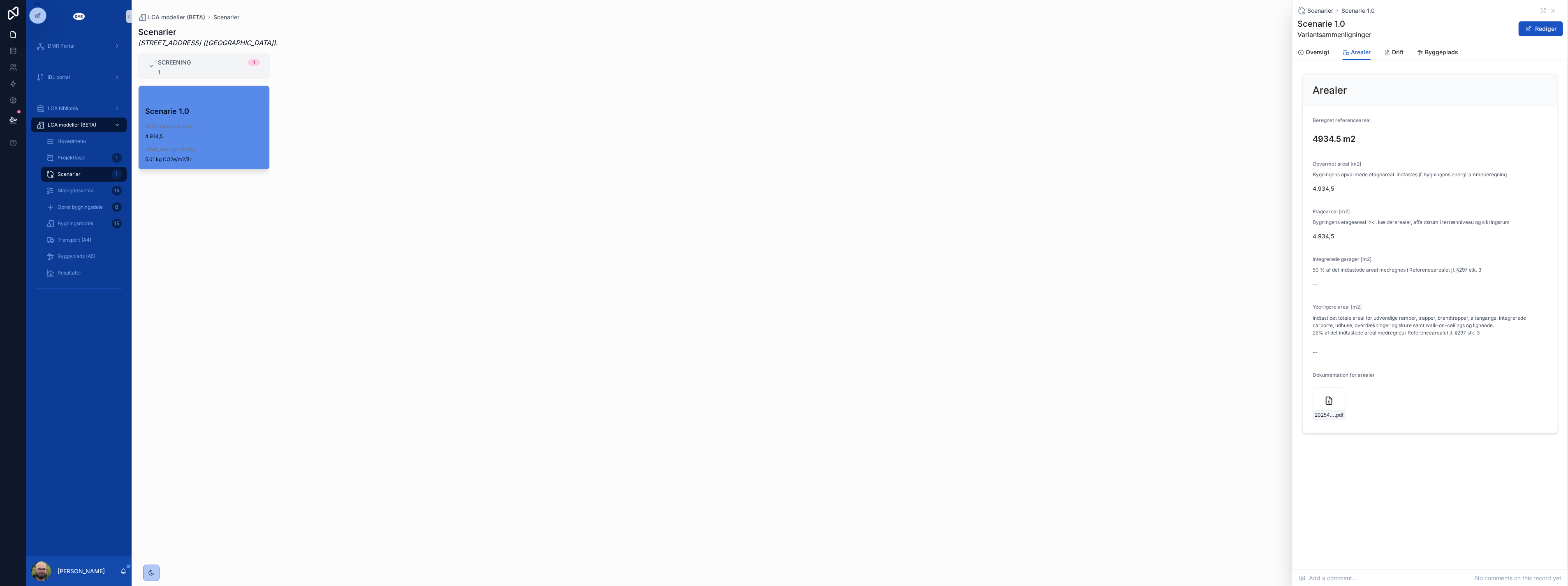
click at [1046, 155] on div "Screening 1 1 -- Scenarie 1.0 Referenceareal [m2] 4.934,5 GWP_total (pr. m2/år)…" at bounding box center [850, 314] width 1437 height 524
click at [54, 225] on div "Bygningsmodel 15" at bounding box center [84, 224] width 75 height 13
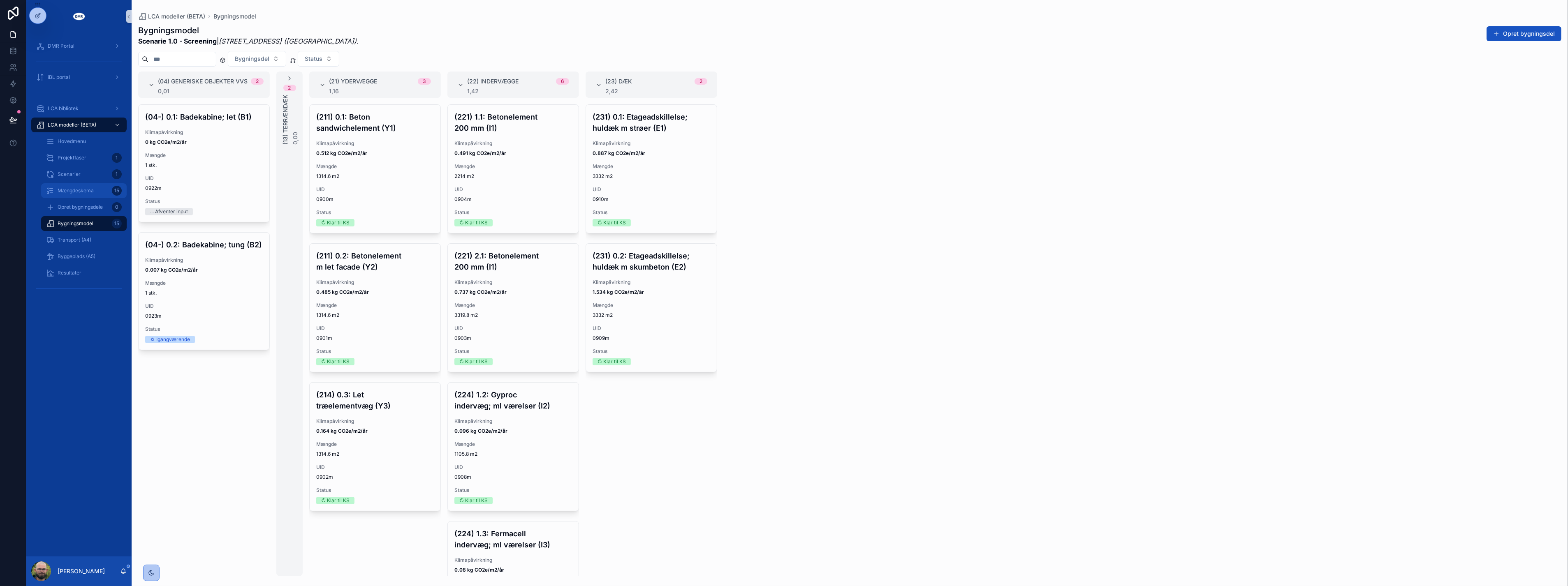
click at [66, 189] on span "Mængdeskema" at bounding box center [75, 190] width 36 height 7
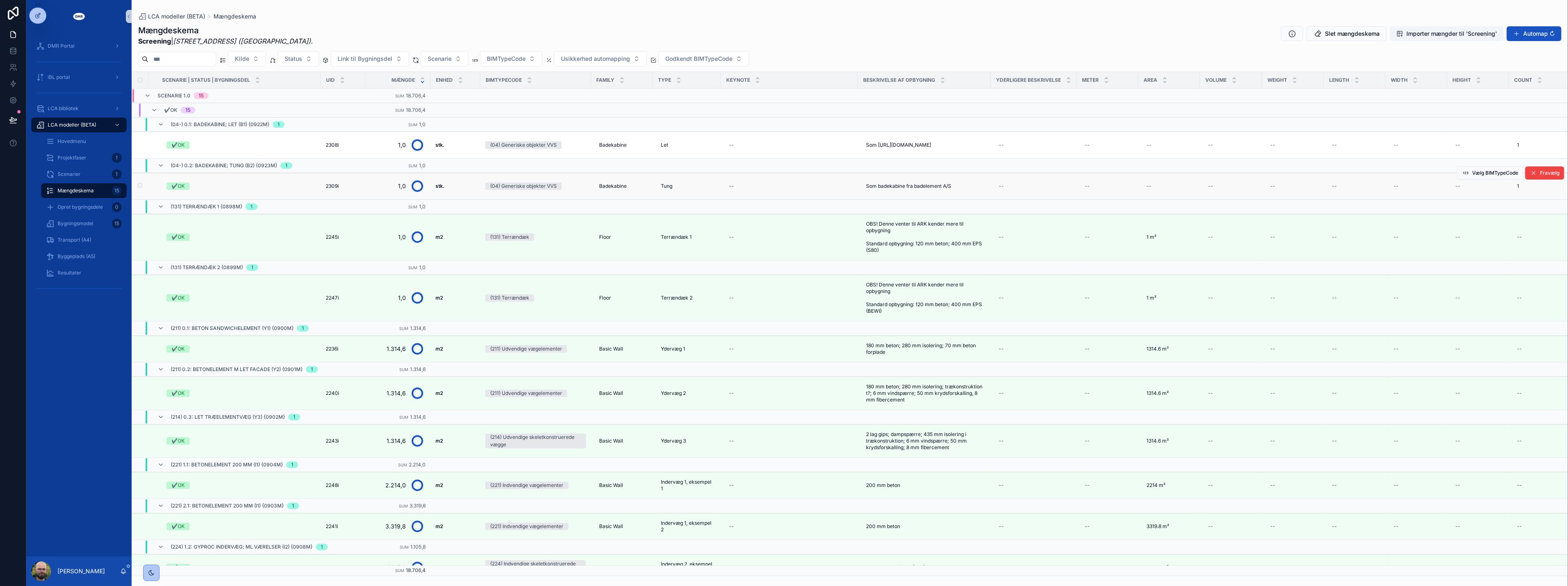
click at [383, 192] on div "1,0" at bounding box center [398, 186] width 55 height 19
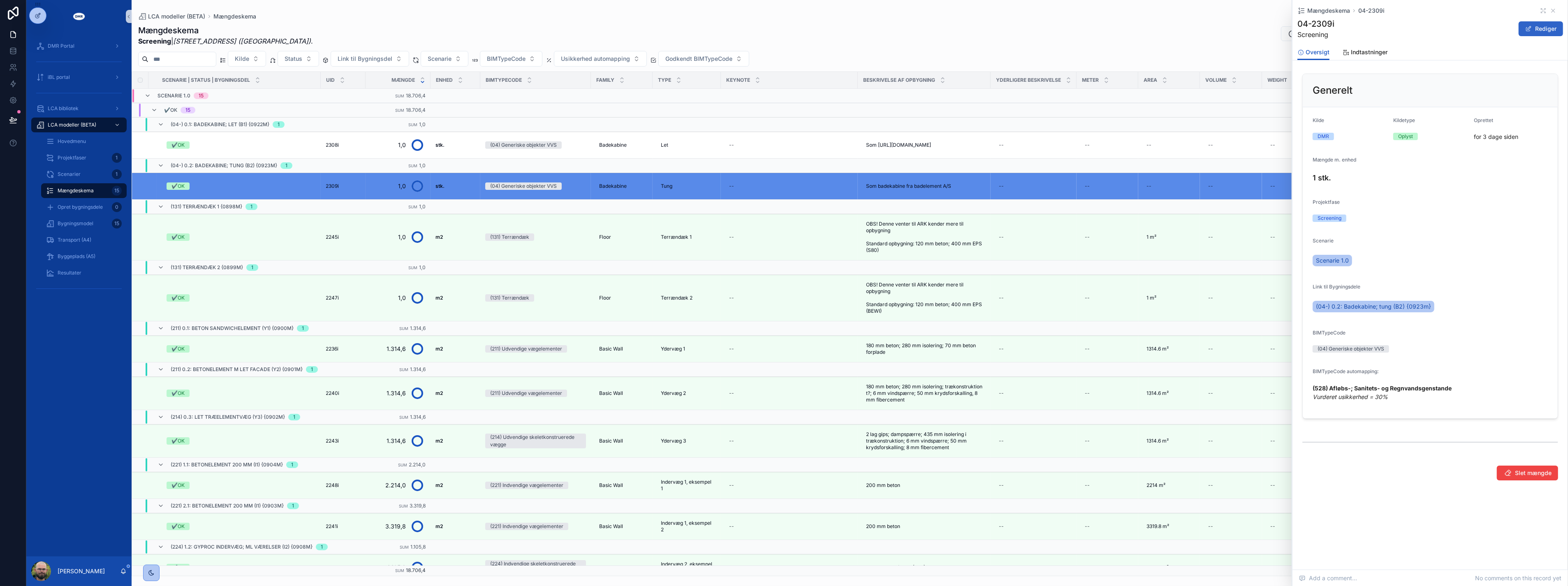
click at [1543, 27] on button "Rediger" at bounding box center [1541, 29] width 44 height 15
click at [1363, 54] on span "Indtastninger" at bounding box center [1369, 52] width 37 height 9
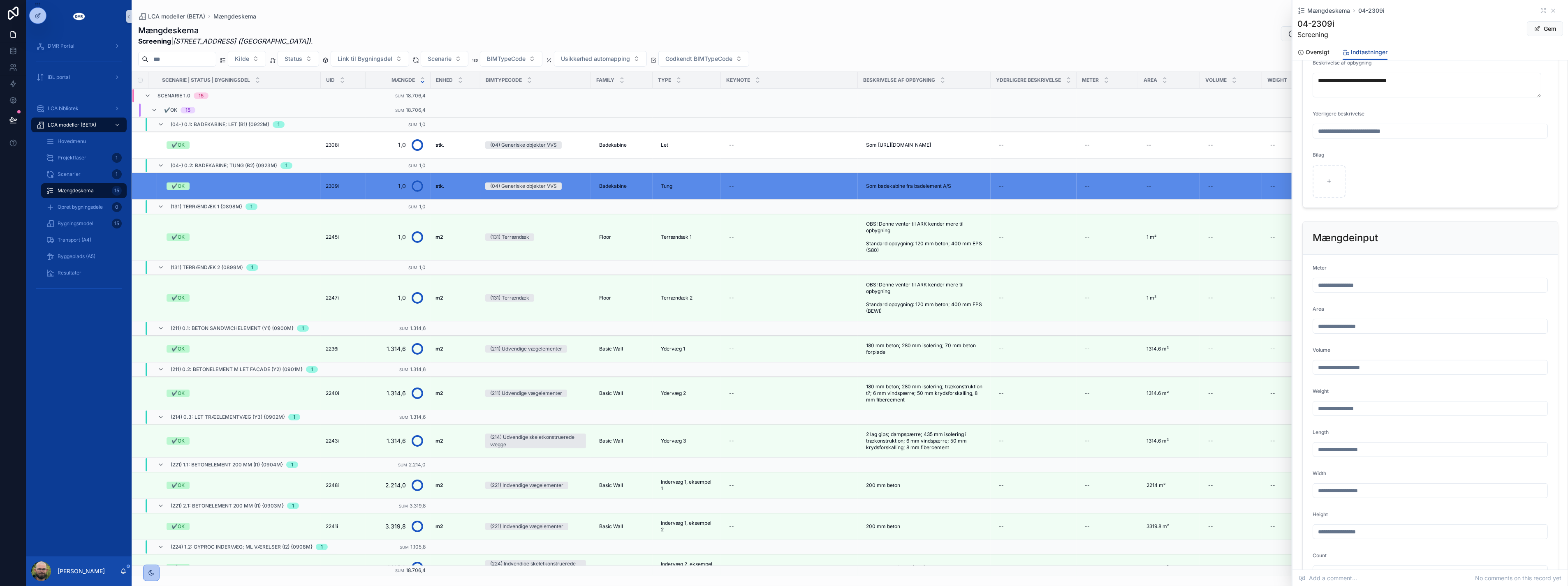
scroll to position [257, 0]
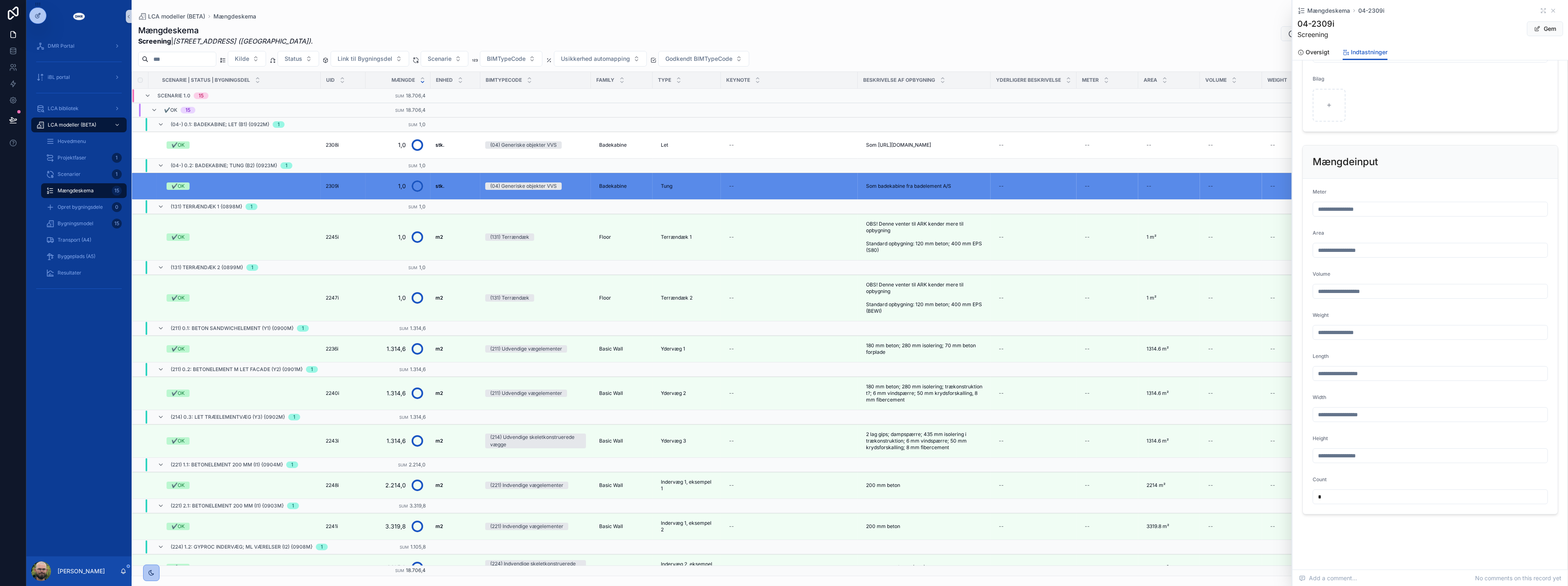
click at [1337, 496] on input "*" at bounding box center [1430, 497] width 234 height 12
type input "**"
click at [1536, 32] on span "Gem" at bounding box center [1544, 29] width 36 height 15
click at [251, 153] on td "✔️OK" at bounding box center [239, 145] width 164 height 27
click at [227, 146] on div "✔️OK" at bounding box center [241, 145] width 149 height 7
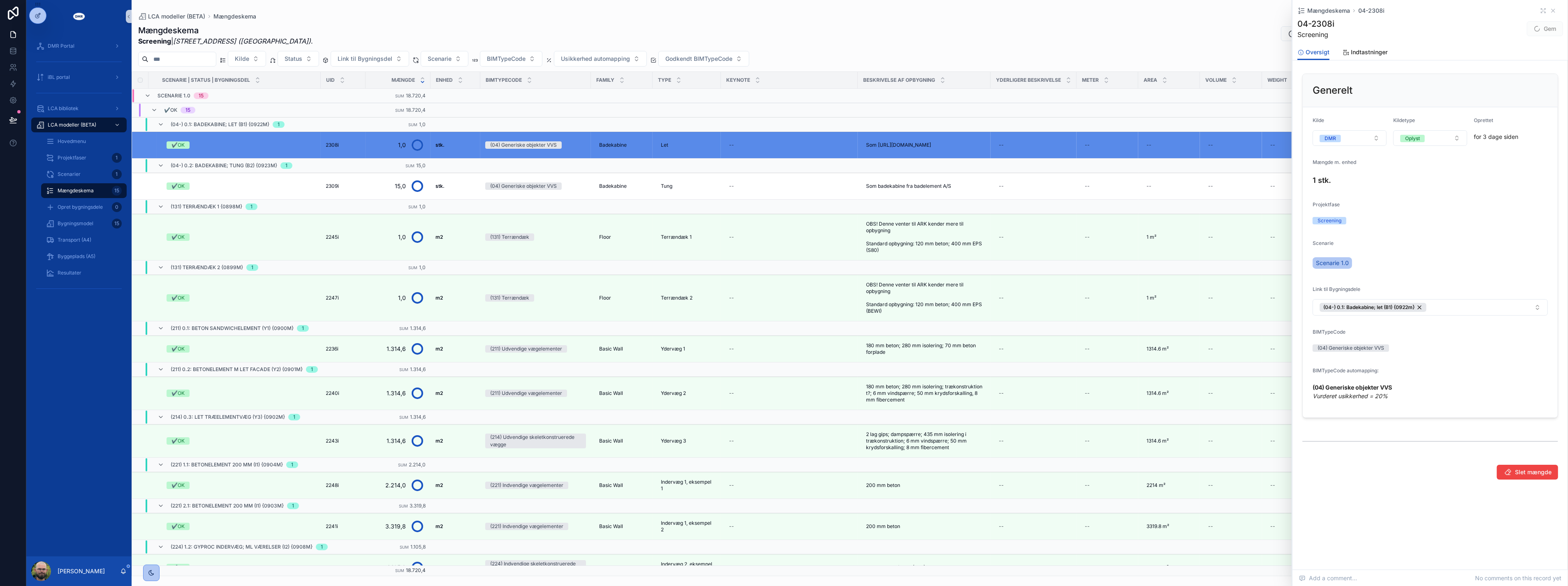
click at [1452, 253] on div "Scenarie Scenarie 1.0" at bounding box center [1430, 257] width 235 height 33
click at [1359, 45] on link "Indtastninger" at bounding box center [1365, 53] width 45 height 16
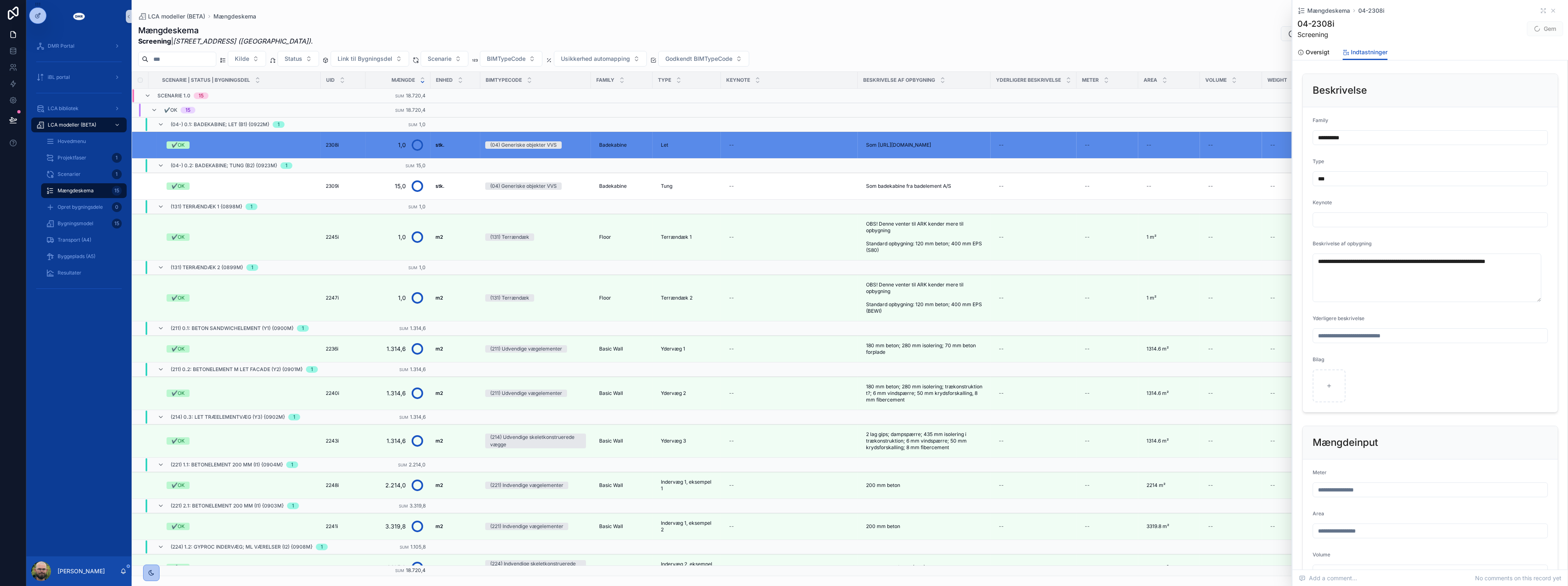
click at [1354, 529] on input "scrollable content" at bounding box center [1430, 531] width 234 height 12
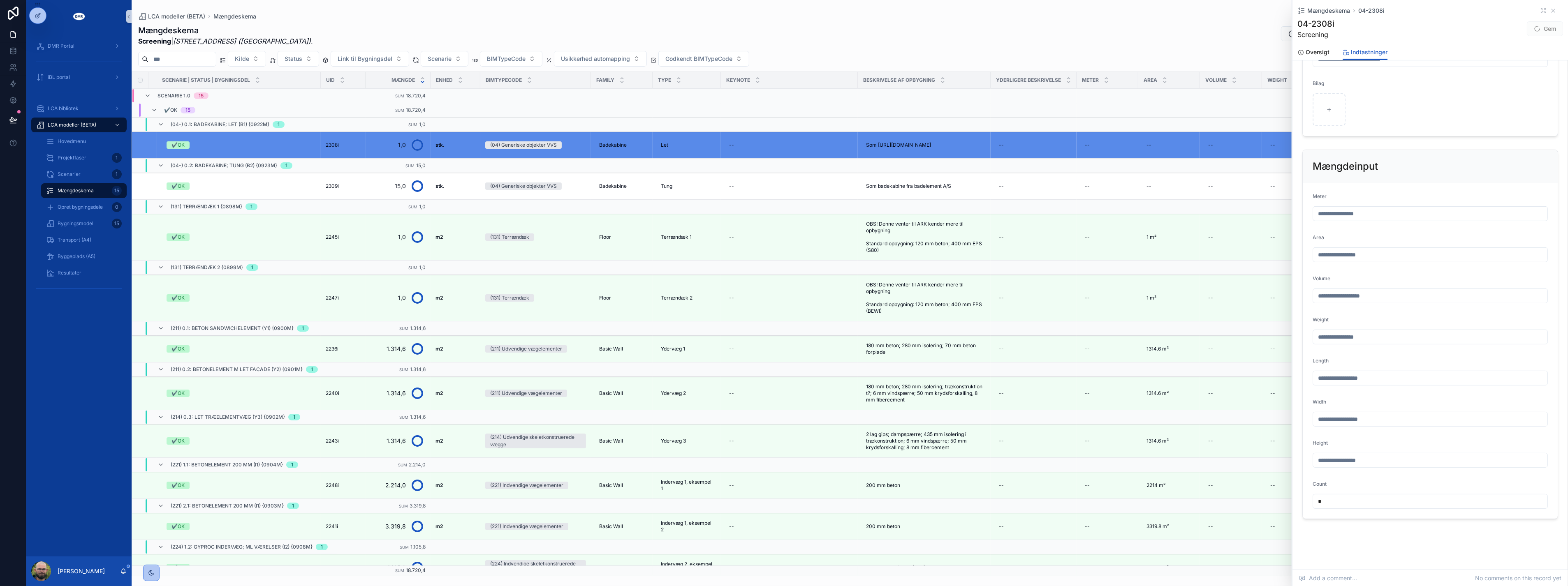
scroll to position [281, 0]
click at [1323, 500] on input "*" at bounding box center [1430, 497] width 234 height 12
type input "***"
click at [1536, 36] on div "Gem" at bounding box center [1532, 29] width 61 height 16
click at [207, 190] on div "✔️OK" at bounding box center [241, 186] width 149 height 7
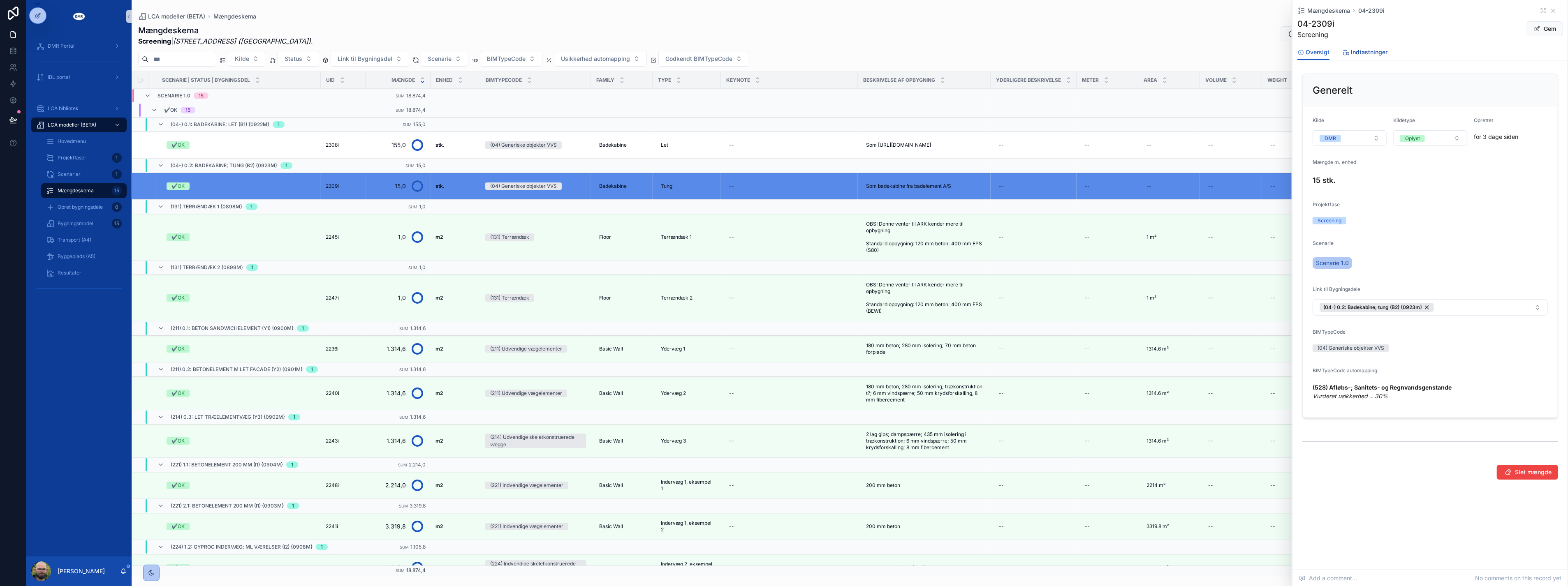
click at [1376, 54] on span "Indtastninger" at bounding box center [1369, 52] width 37 height 9
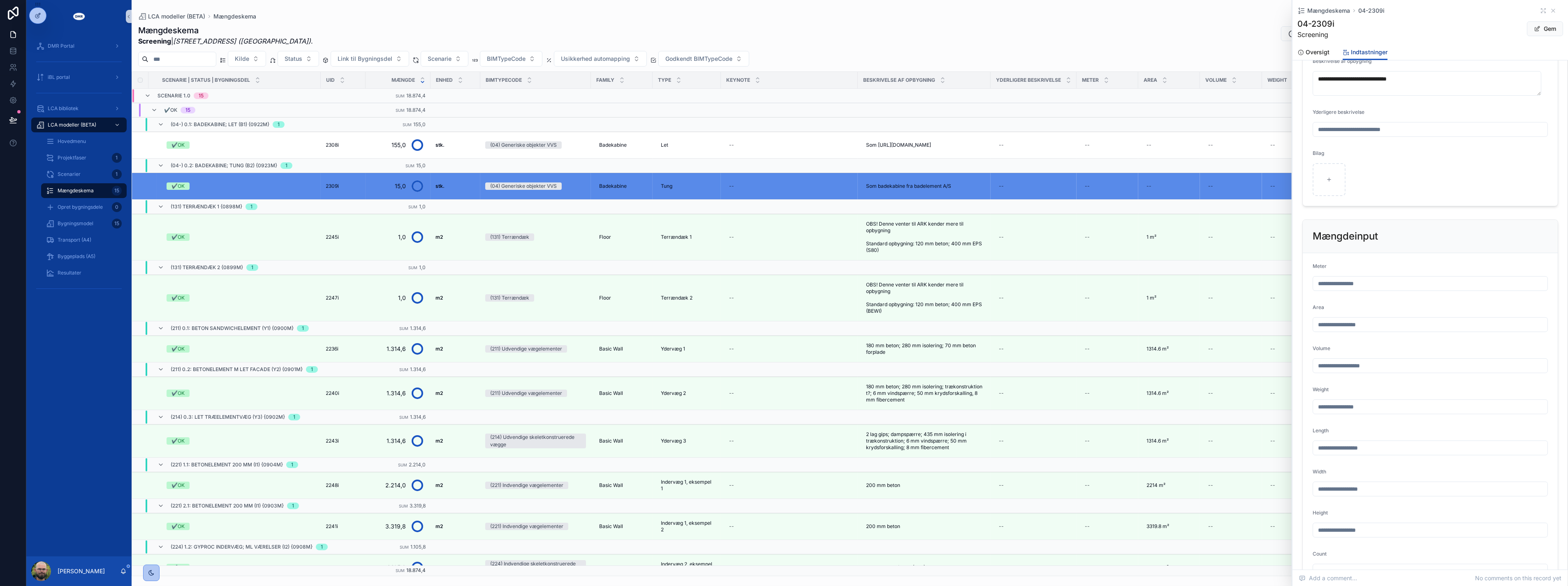
scroll to position [257, 0]
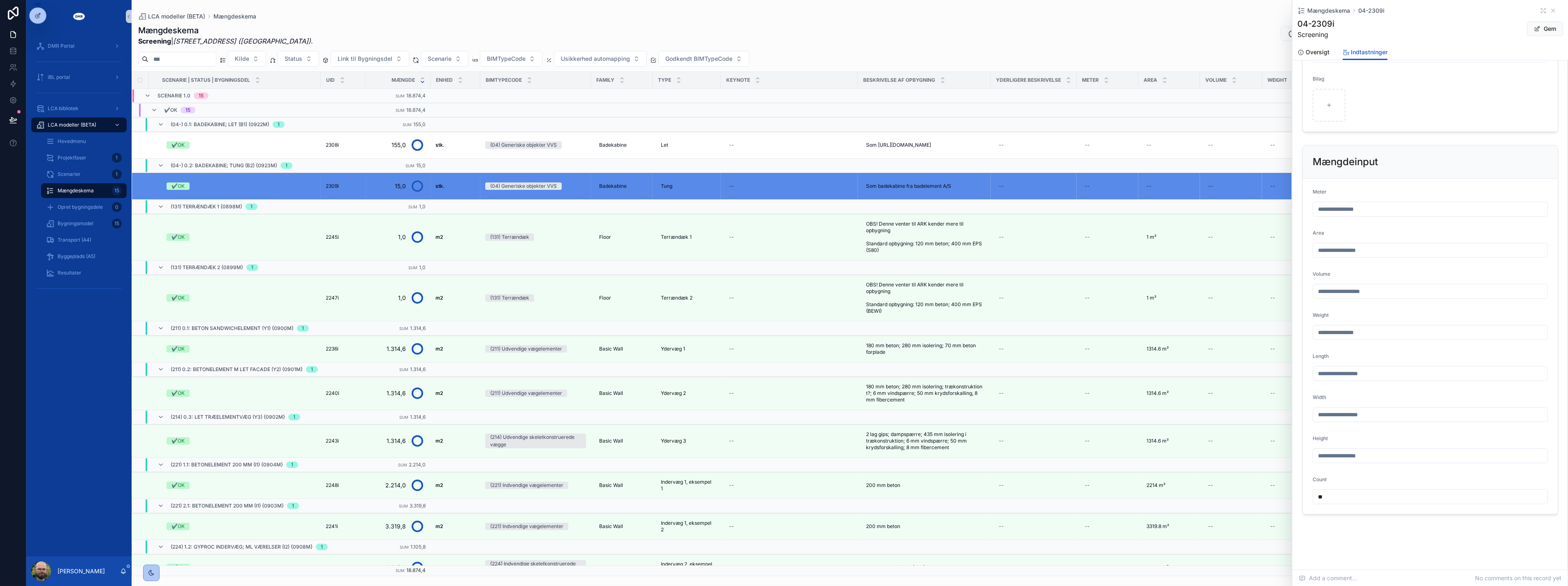
click at [1338, 500] on input "**" at bounding box center [1430, 497] width 234 height 12
type input "***"
click at [1529, 33] on span "Gem" at bounding box center [1544, 29] width 36 height 15
click at [75, 220] on span "Bygningsmodel" at bounding box center [75, 223] width 36 height 7
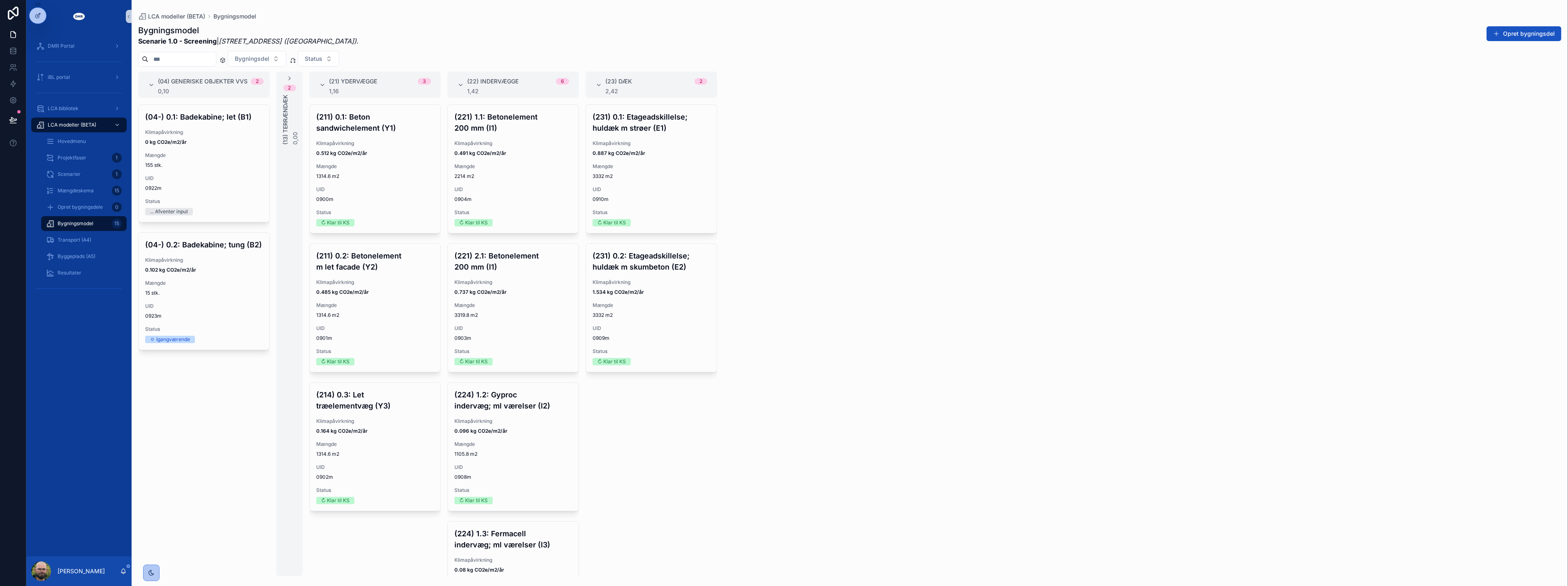
click at [1009, 362] on div "(04) Generiske objekter VVS 2 0,10 (04-) 0.1: Badekabine; let (B1) Klimapåvirkn…" at bounding box center [850, 324] width 1437 height 505
click at [824, 310] on div "(04) Generiske objekter VVS 2 0,10 (04-) 0.1: Badekabine; let (B1) Klimapåvirkn…" at bounding box center [850, 324] width 1437 height 505
click at [830, 483] on div "(04) Generiske objekter VVS 2 0,10 (04-) 0.1: Badekabine; let (B1) Klimapåvirkn…" at bounding box center [850, 324] width 1437 height 505
click at [811, 472] on div "(04) Generiske objekter VVS 2 0,10 (04-) 0.1: Badekabine; let (B1) Klimapåvirkn…" at bounding box center [850, 324] width 1437 height 505
click at [217, 464] on div "(04-) 0.1: Badekabine; let (B1) Klimapåvirkning 0 kg CO2e/m2/år Mængde 155 stk.…" at bounding box center [204, 341] width 131 height 472
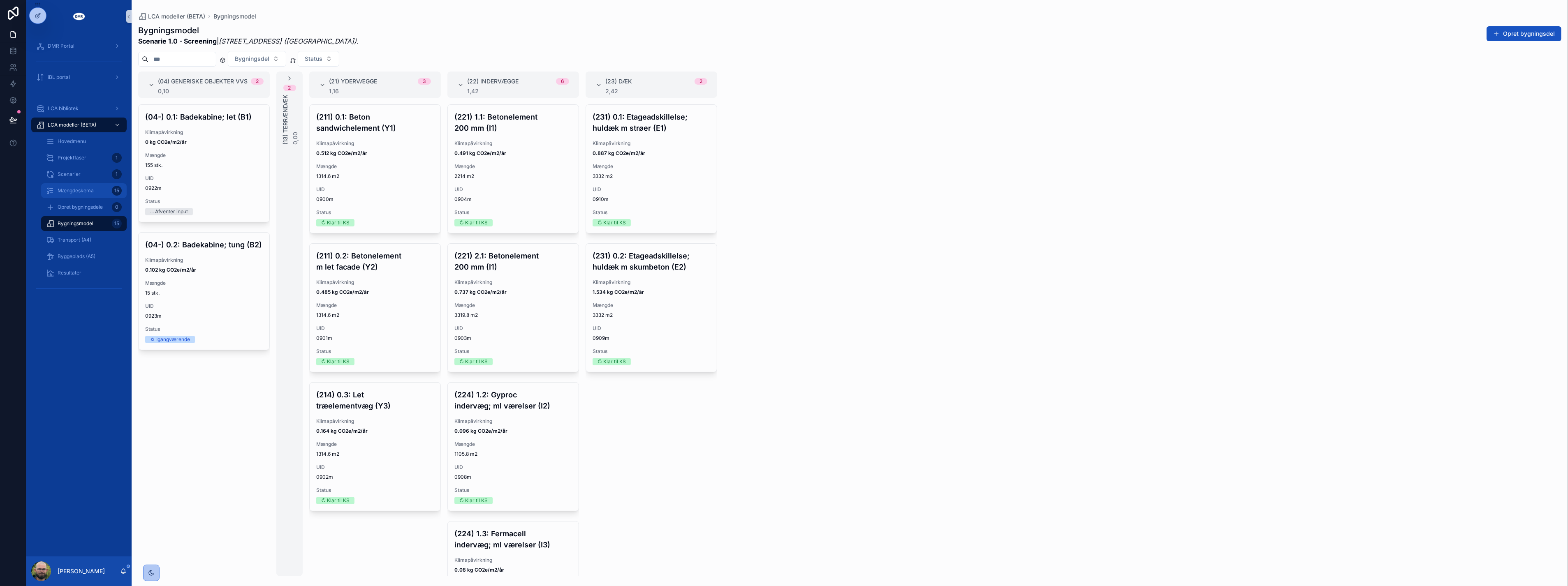
click at [68, 184] on div "Mængdeskema 15" at bounding box center [84, 191] width 75 height 13
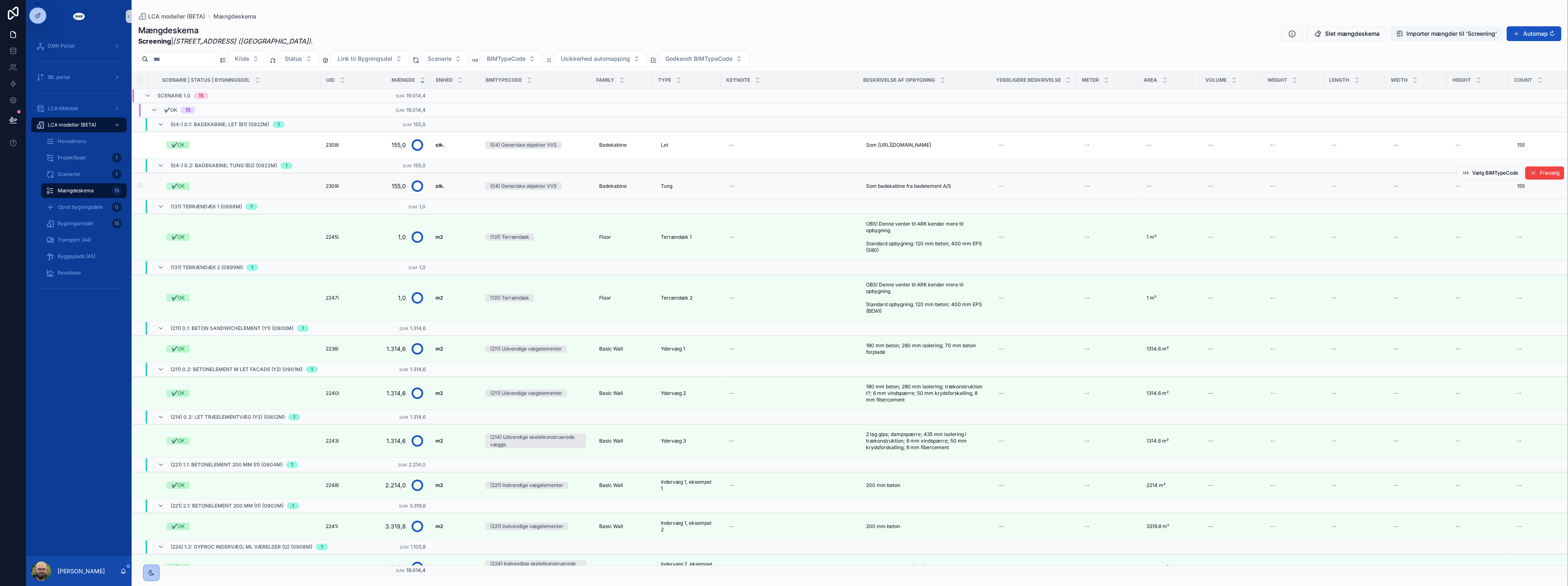
click at [188, 190] on span "✔️OK" at bounding box center [178, 186] width 23 height 7
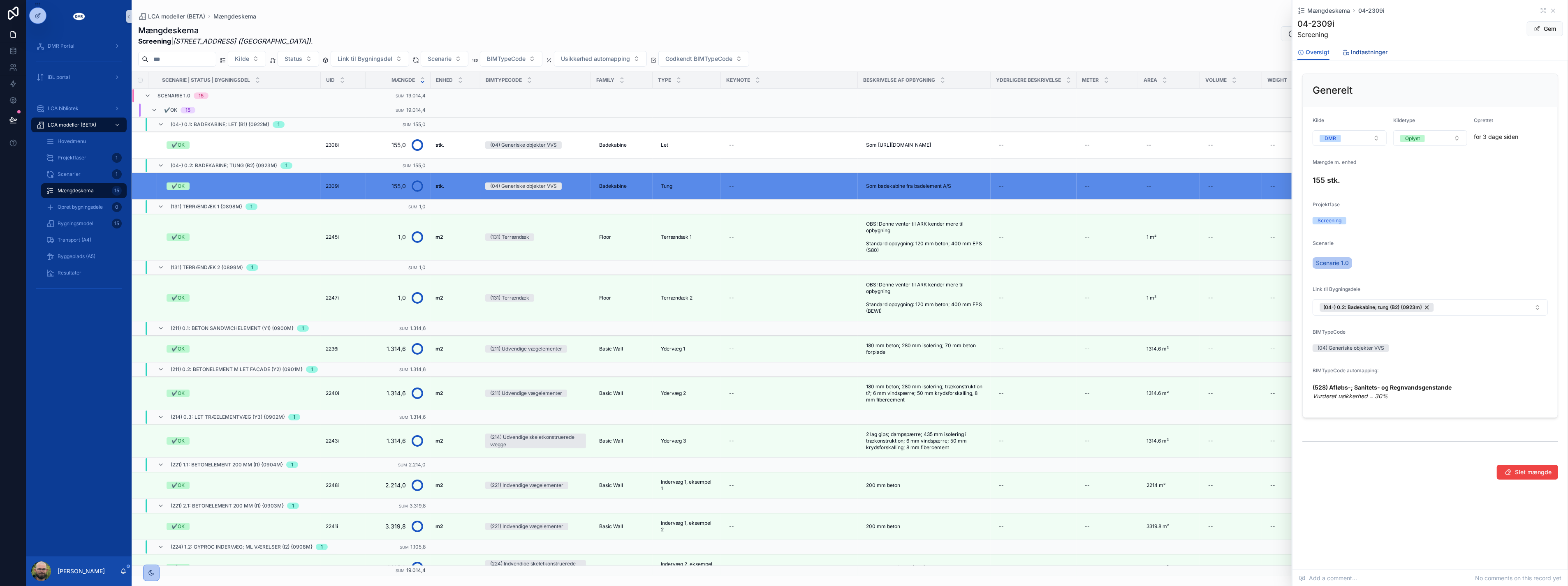
click at [1362, 47] on link "Indtastninger" at bounding box center [1365, 53] width 45 height 16
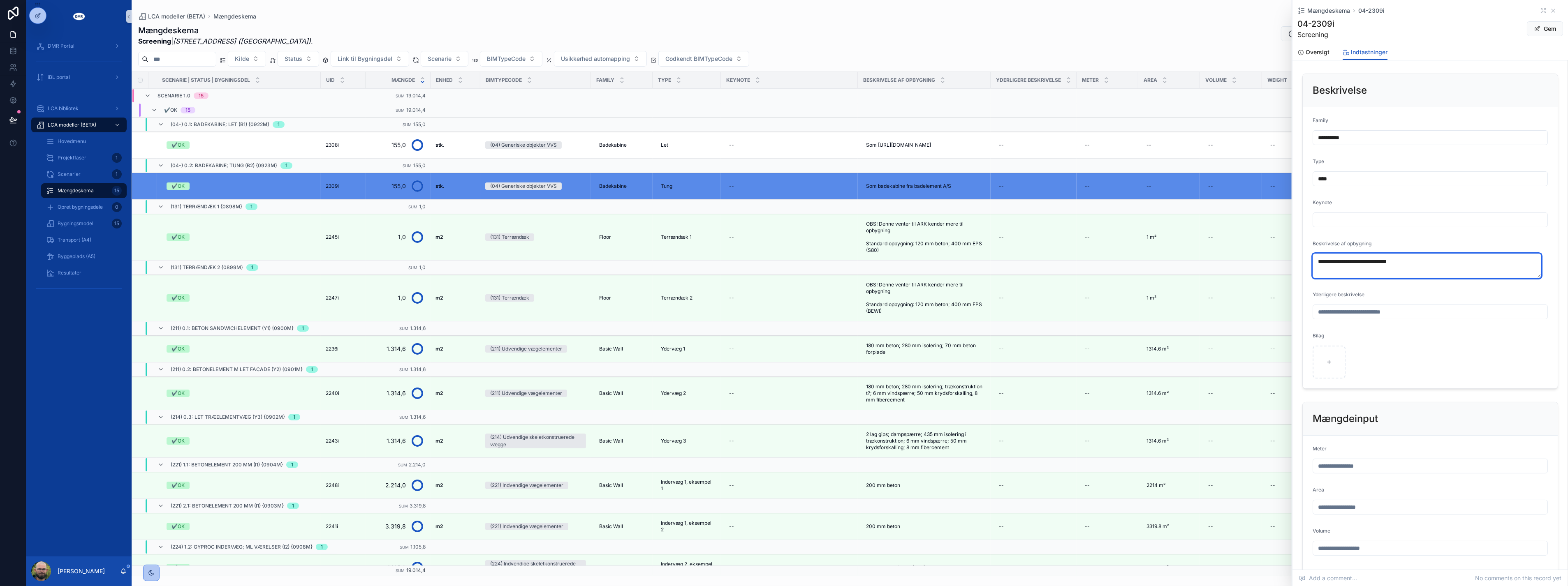
click at [1459, 267] on textarea "**********" at bounding box center [1427, 266] width 229 height 25
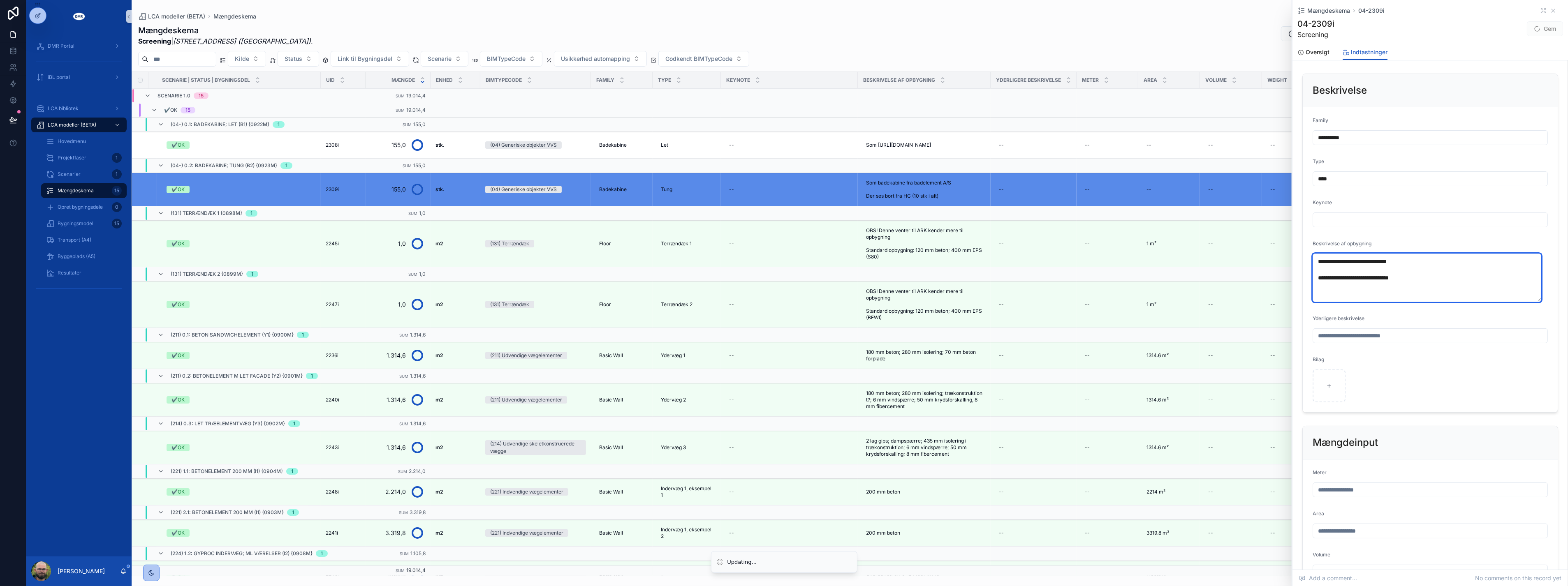
drag, startPoint x: 1417, startPoint y: 281, endPoint x: 1320, endPoint y: 281, distance: 97.0
click at [1320, 281] on textarea "**********" at bounding box center [1427, 278] width 229 height 49
click at [1411, 276] on textarea "**********" at bounding box center [1427, 278] width 229 height 49
drag, startPoint x: 1411, startPoint y: 276, endPoint x: 1316, endPoint y: 276, distance: 95.0
click at [1316, 276] on textarea "**********" at bounding box center [1427, 278] width 229 height 49
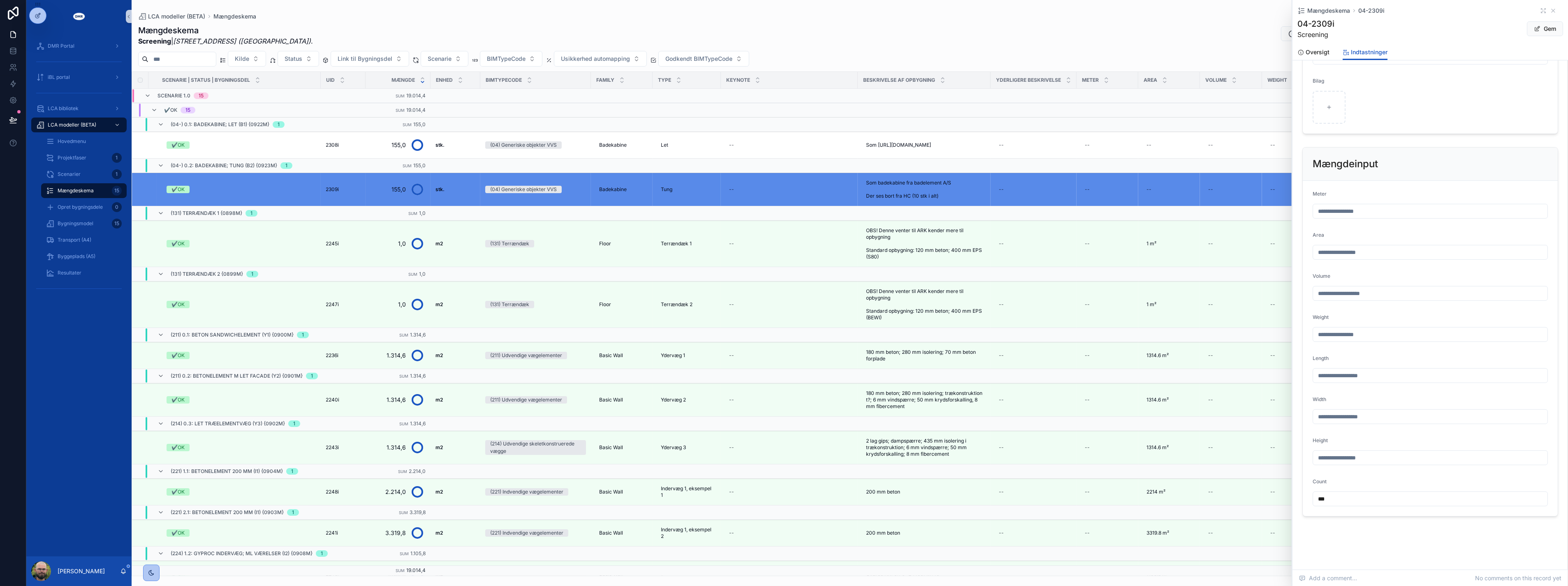
scroll to position [281, 0]
type textarea "**********"
click at [1342, 498] on input "***" at bounding box center [1430, 497] width 234 height 12
type input "***"
click at [1534, 27] on span "scrollable content" at bounding box center [1537, 29] width 7 height 7
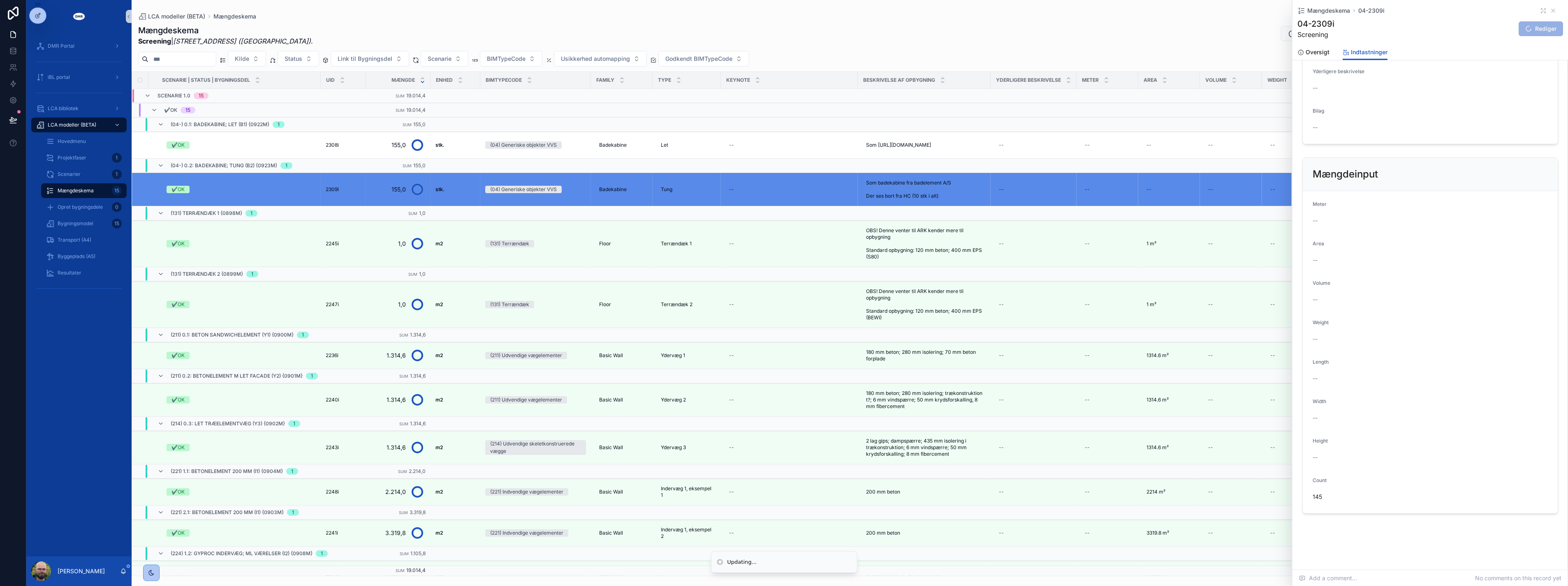
scroll to position [222, 0]
click at [247, 153] on td "✔️OK" at bounding box center [239, 145] width 164 height 27
click at [192, 145] on div "✔️OK" at bounding box center [241, 145] width 149 height 7
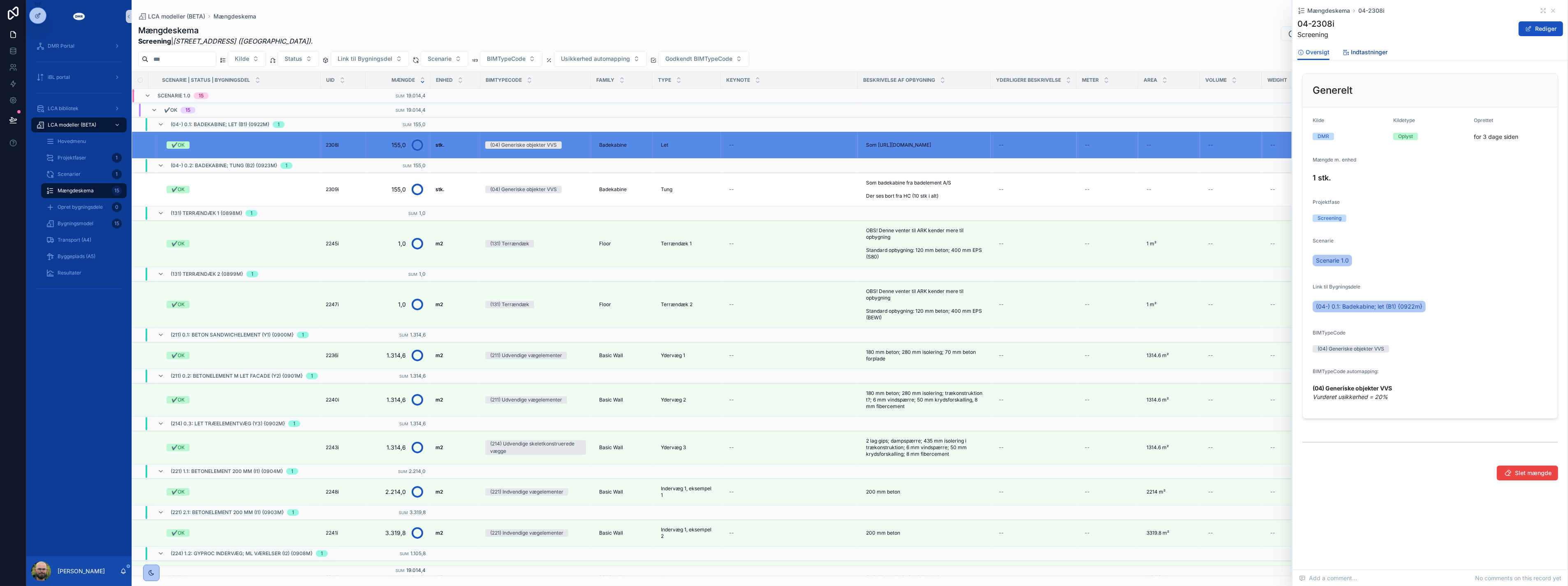
click at [1358, 52] on span "Indtastninger" at bounding box center [1369, 52] width 37 height 9
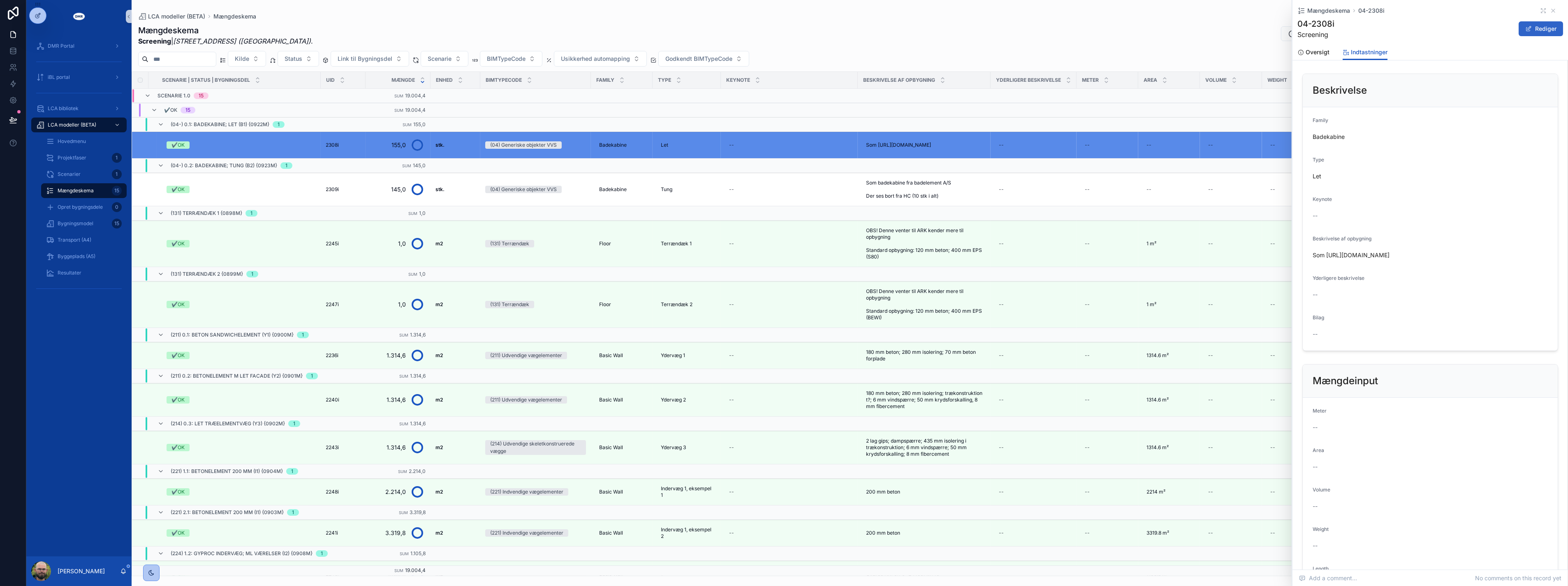
click at [1544, 29] on button "Rediger" at bounding box center [1541, 29] width 44 height 15
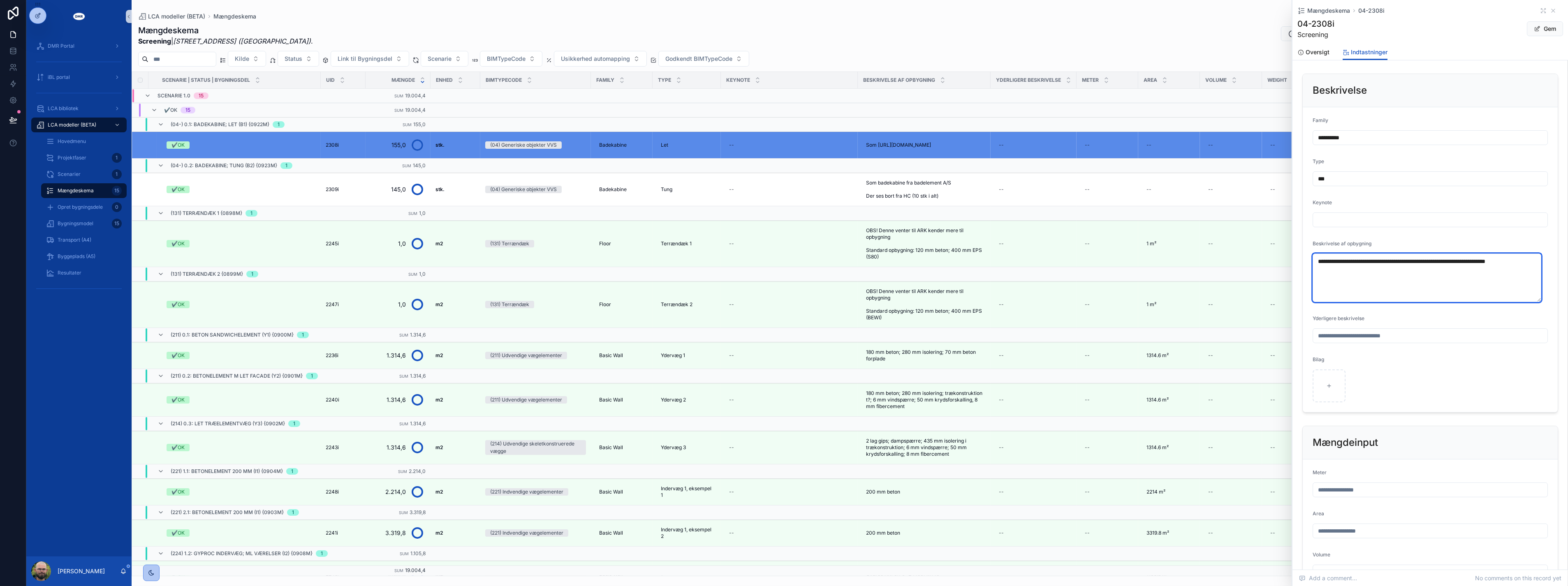
click at [1362, 290] on textarea "**********" at bounding box center [1427, 278] width 229 height 49
paste textarea "**********"
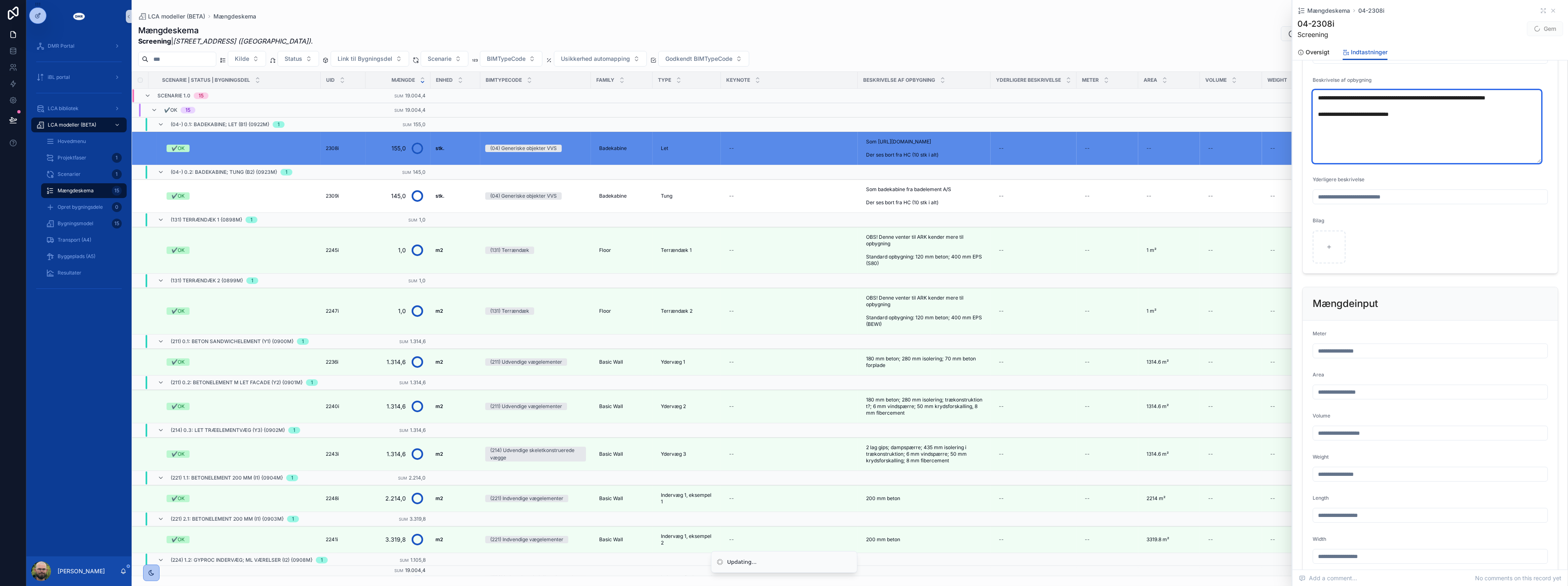
scroll to position [306, 0]
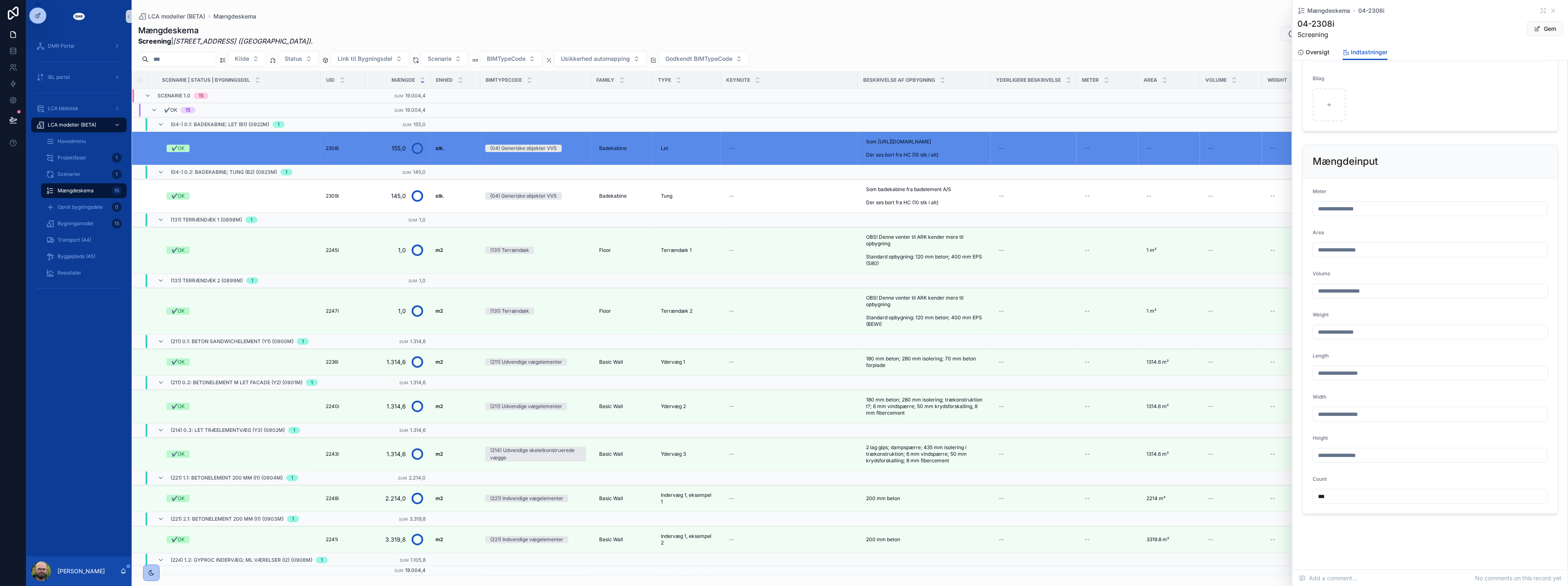
type textarea "**********"
click at [1349, 500] on input "***" at bounding box center [1430, 497] width 234 height 12
type input "***"
click at [1537, 32] on button "Gem" at bounding box center [1544, 29] width 36 height 15
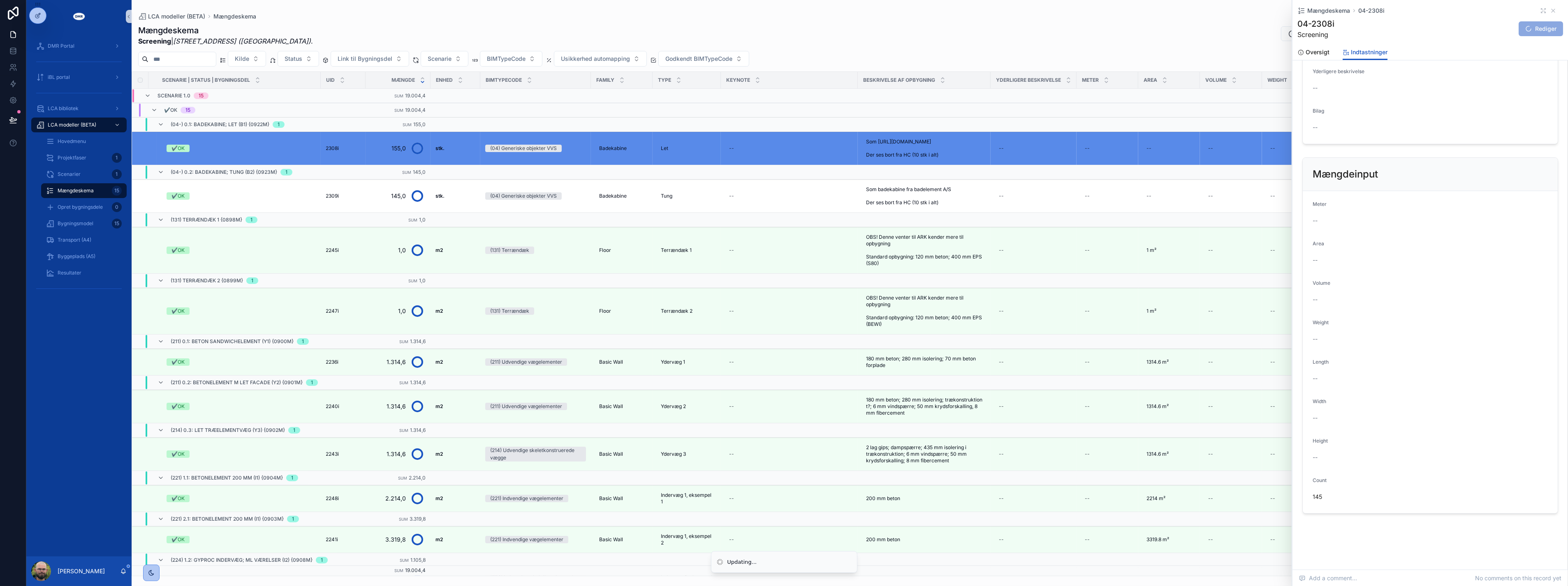
click at [80, 215] on div "Opret bygningsdele 0" at bounding box center [83, 207] width 96 height 16
click at [79, 226] on span "Bygningsmodel" at bounding box center [75, 223] width 36 height 7
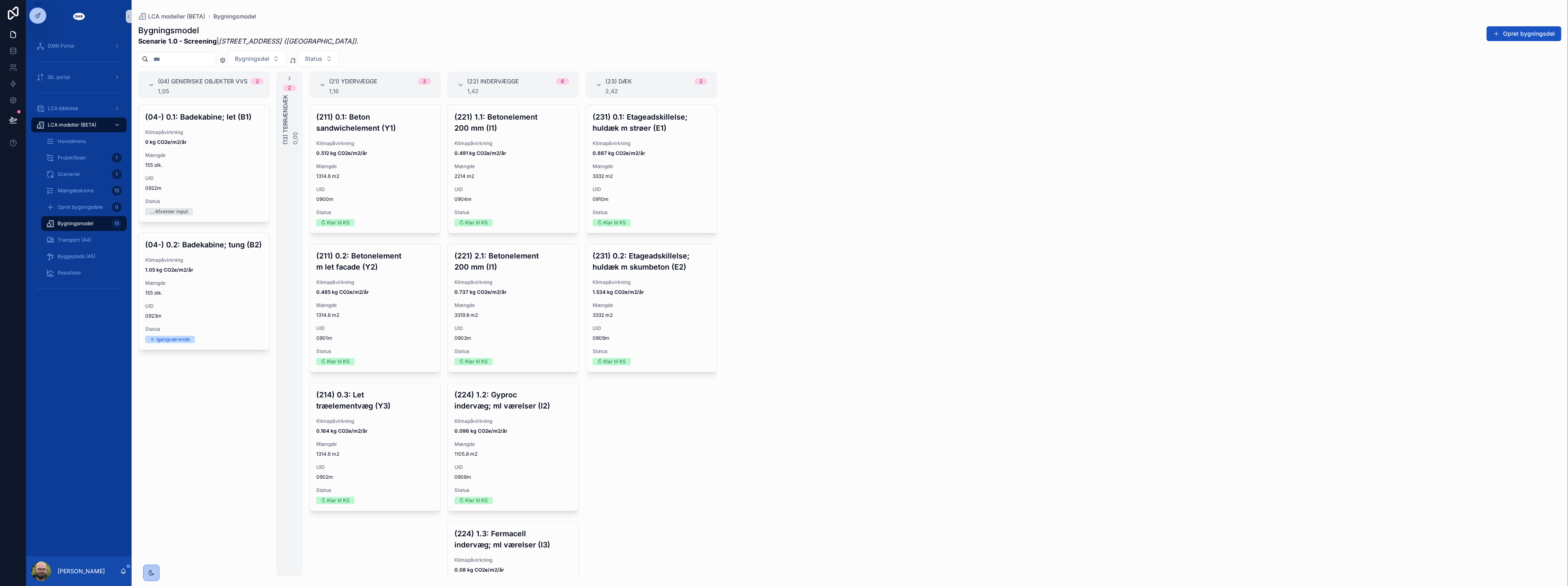
click at [930, 274] on div "(04) Generiske objekter VVS 2 1,05 (04-) 0.1: Badekabine; let (B1) Klimapåvirkn…" at bounding box center [850, 324] width 1437 height 505
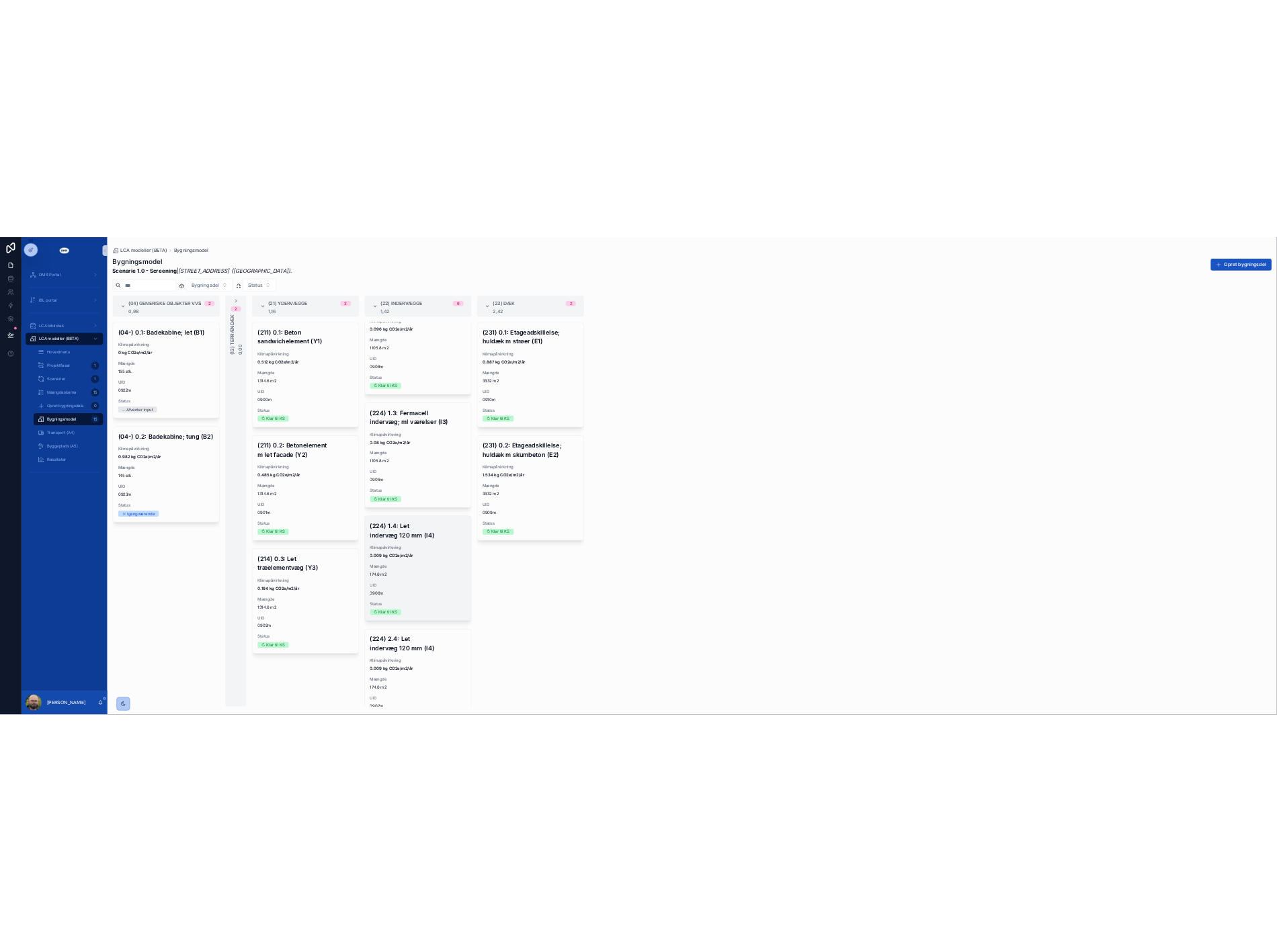
scroll to position [522, 0]
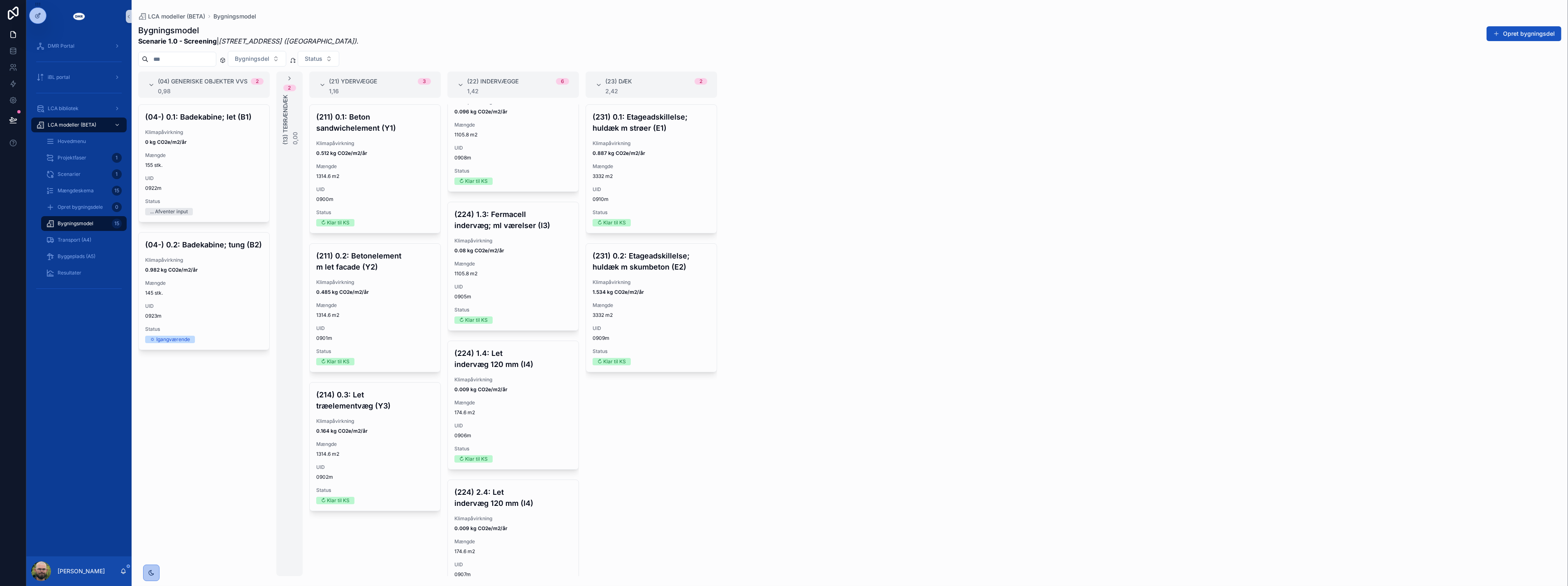
click at [940, 371] on div "(04) Generiske objekter VVS 2 0,98 (04-) 0.1: Badekabine; let (B1) Klimapåvirkn…" at bounding box center [850, 324] width 1437 height 505
click at [66, 175] on span "Scenarier" at bounding box center [69, 174] width 23 height 7
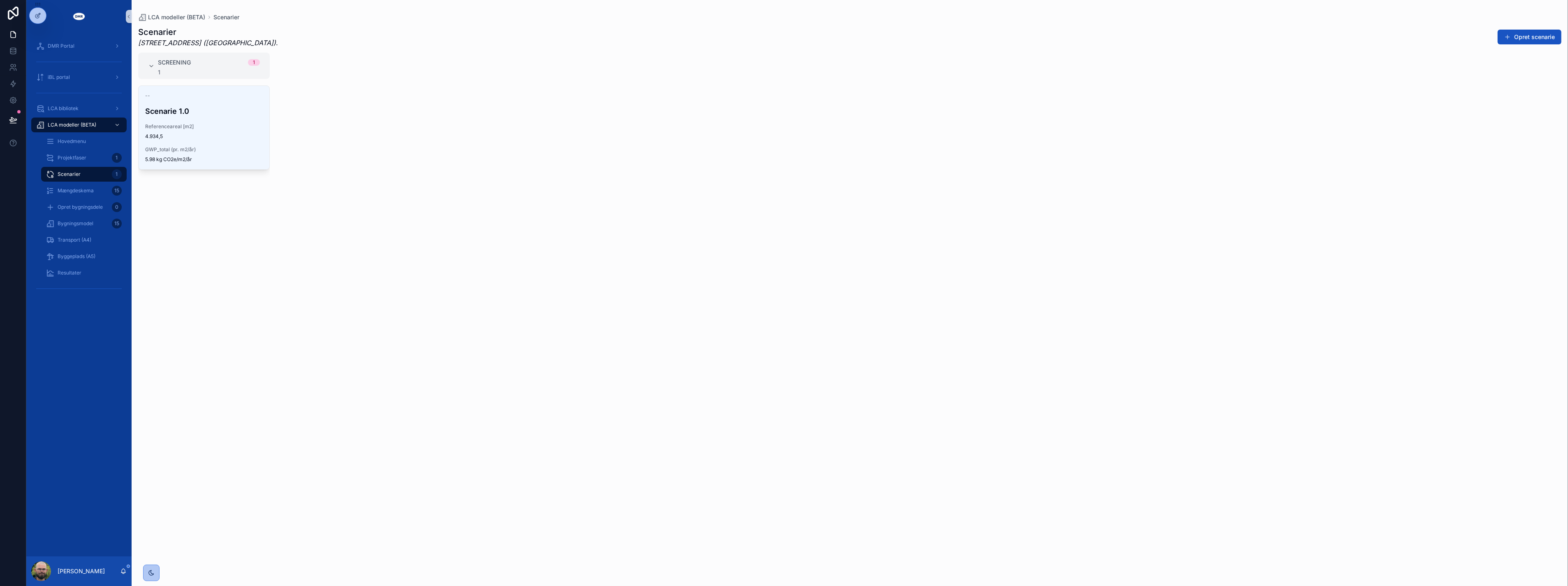
click at [374, 385] on div "Screening 1 1 -- Scenarie 1.0 Referenceareal [m2] 4.934,5 GWP_total (pr. m2/år)…" at bounding box center [850, 314] width 1437 height 524
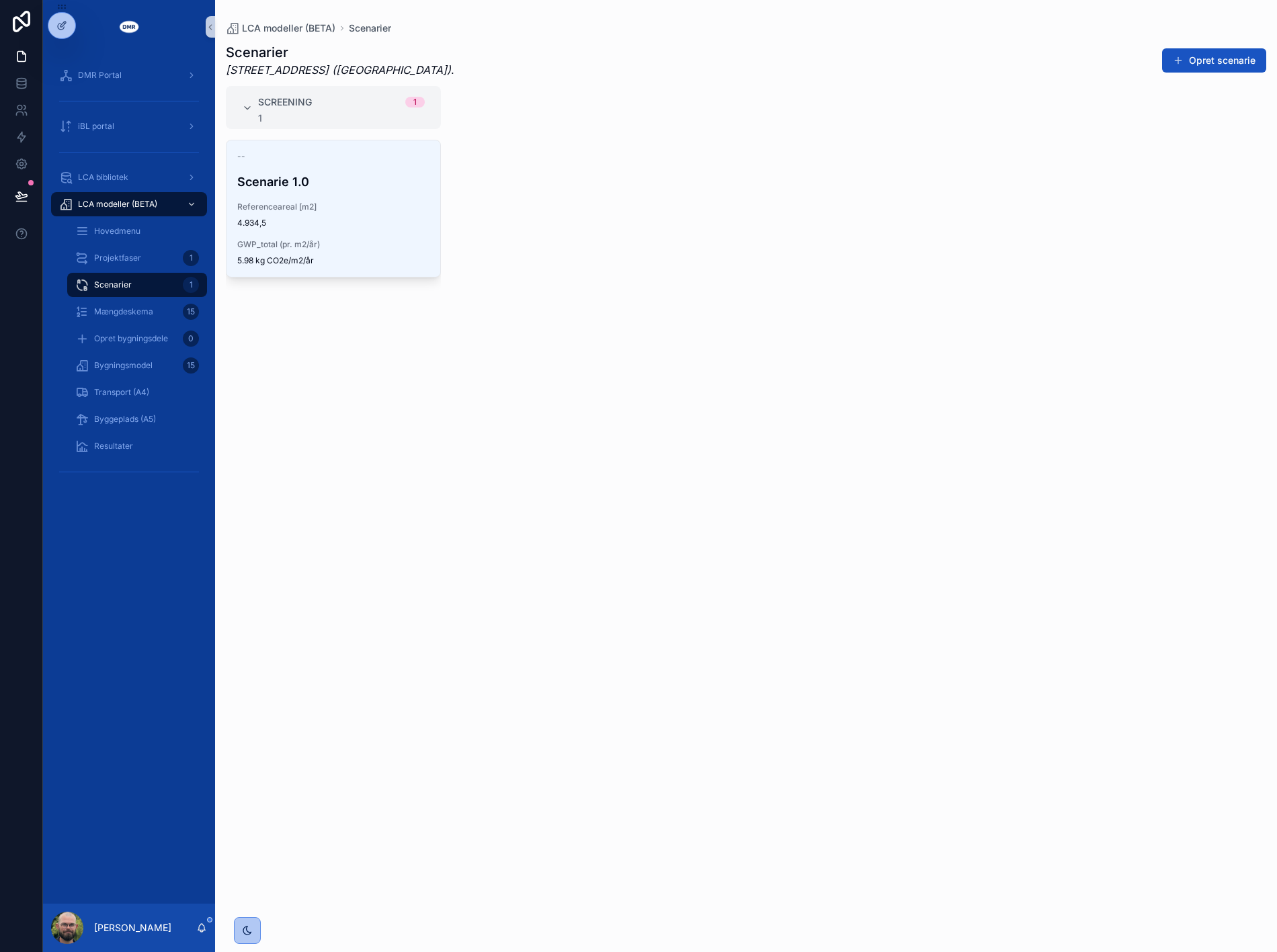
click at [838, 432] on div "Screening 1 1 -- Scenarie 1.0 Referenceareal [m2] 4.934,5 GWP_total (pr. m2/år)…" at bounding box center [745, 510] width 1061 height 851
click at [125, 360] on span "Bygningsmodel" at bounding box center [123, 365] width 59 height 11
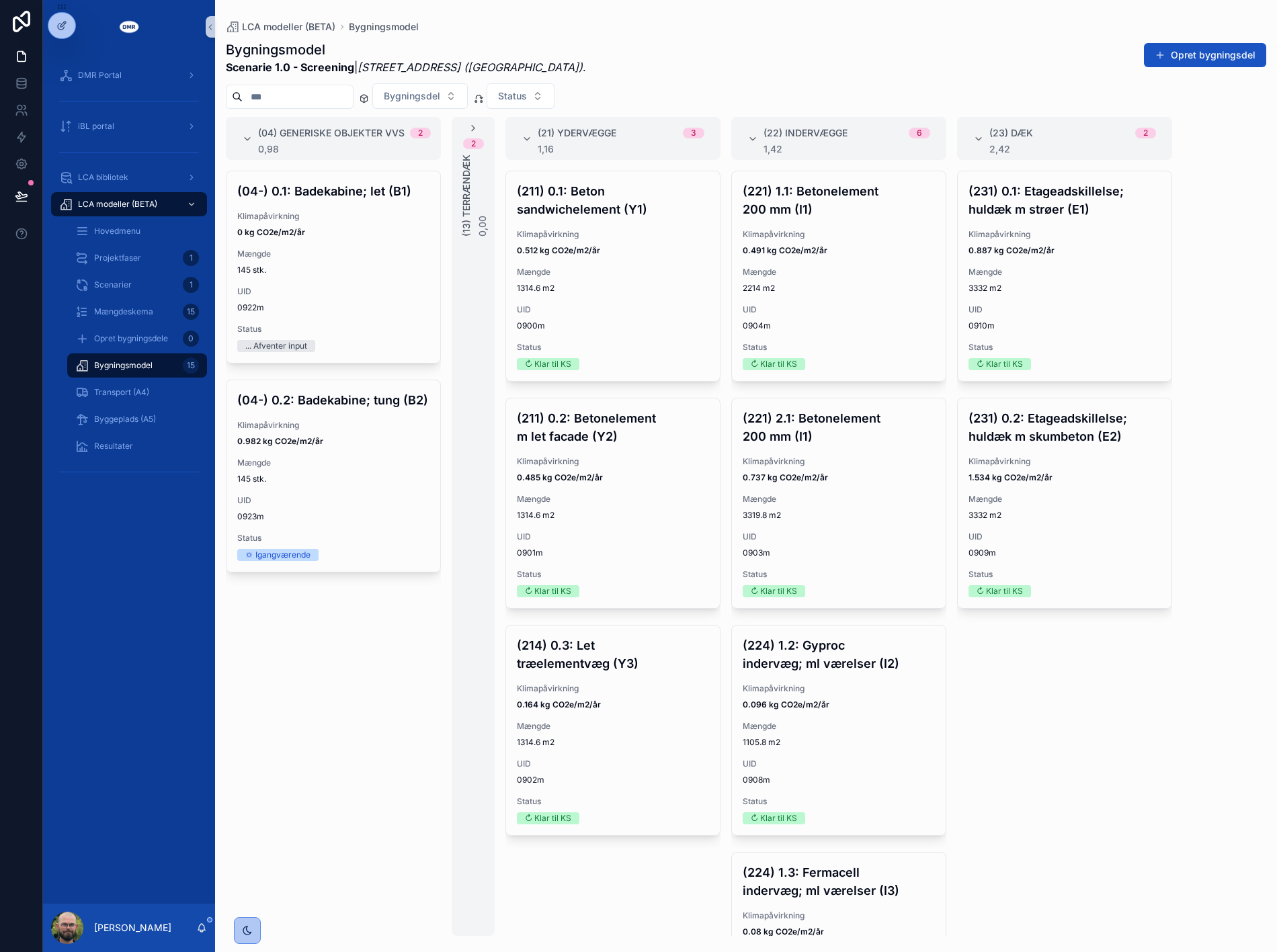
click at [356, 724] on div "(04-) 0.1: Badekabine; let (B1) Klimapåvirkning 0 kg CO2e/m2/år Mængde 145 stk.…" at bounding box center [333, 553] width 215 height 765
click at [124, 280] on span "Scenarier" at bounding box center [113, 285] width 38 height 11
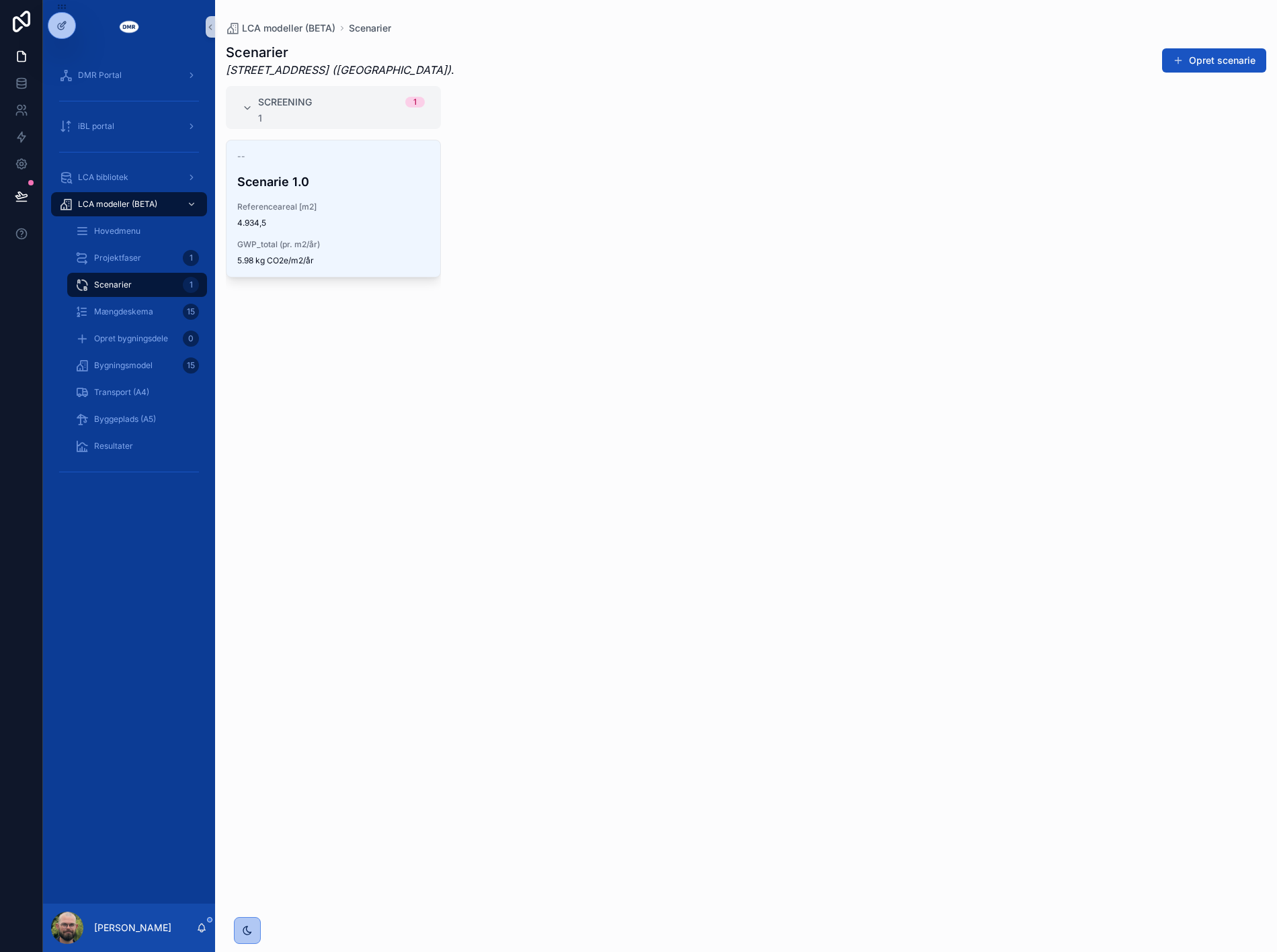
click at [541, 417] on div "Screening 1 1 -- Scenarie 1.0 Referenceareal [m2] 4.934,5 GWP_total (pr. m2/år)…" at bounding box center [745, 510] width 1061 height 851
click at [178, 364] on div "Bygningsmodel 15" at bounding box center [137, 366] width 123 height 22
